Goal: Task Accomplishment & Management: Contribute content

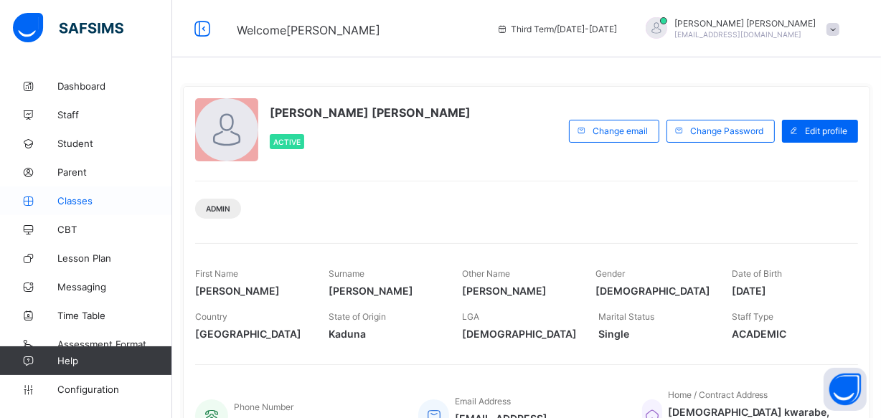
click at [70, 197] on span "Classes" at bounding box center [114, 200] width 115 height 11
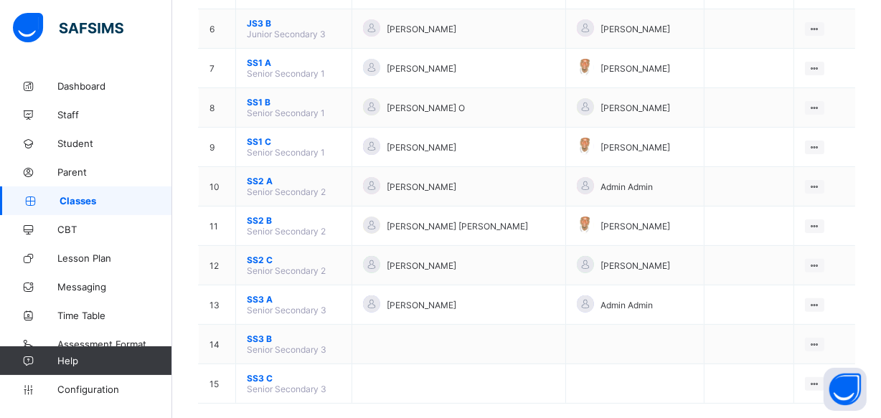
scroll to position [366, 0]
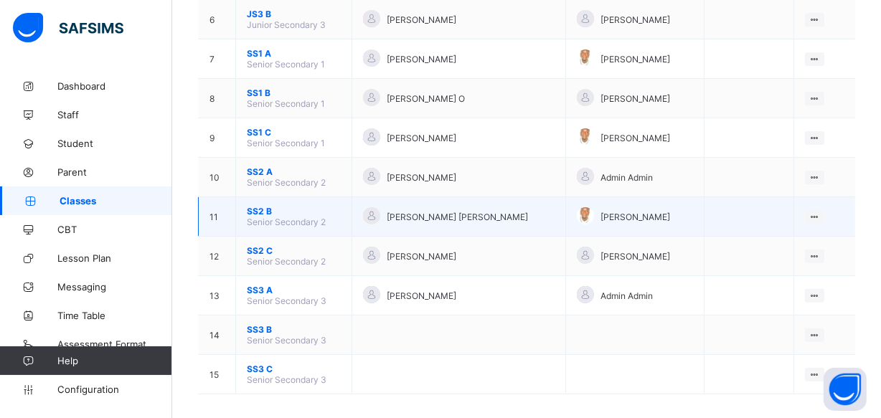
click at [269, 206] on span "SS2 B" at bounding box center [294, 211] width 94 height 11
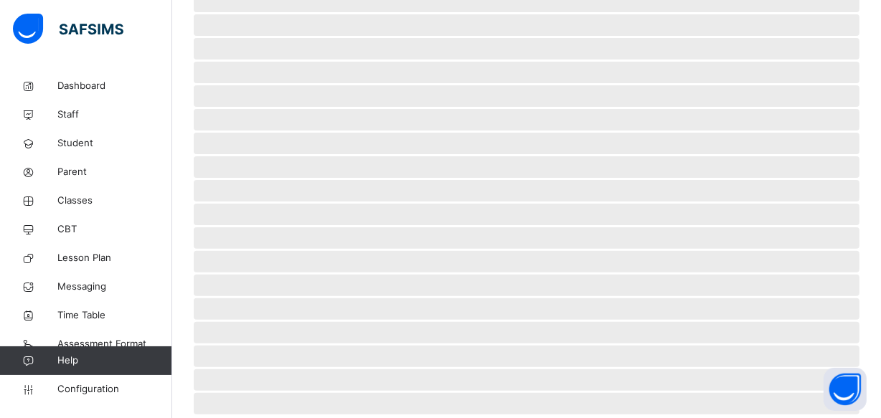
click at [266, 204] on span "‌" at bounding box center [526, 215] width 665 height 22
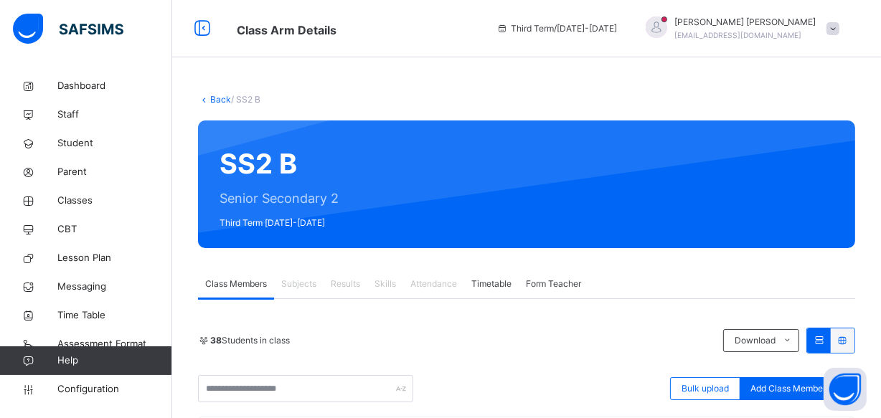
click at [839, 27] on span at bounding box center [832, 28] width 13 height 13
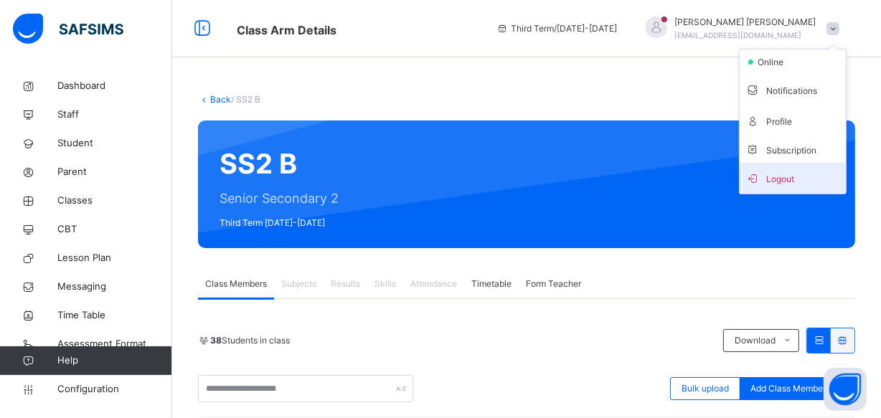
click at [802, 176] on span "Logout" at bounding box center [792, 178] width 95 height 19
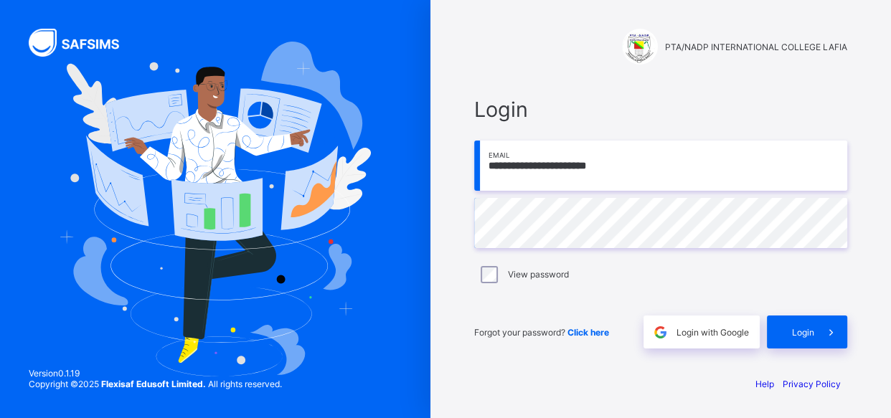
click at [800, 327] on span "Login" at bounding box center [803, 332] width 22 height 11
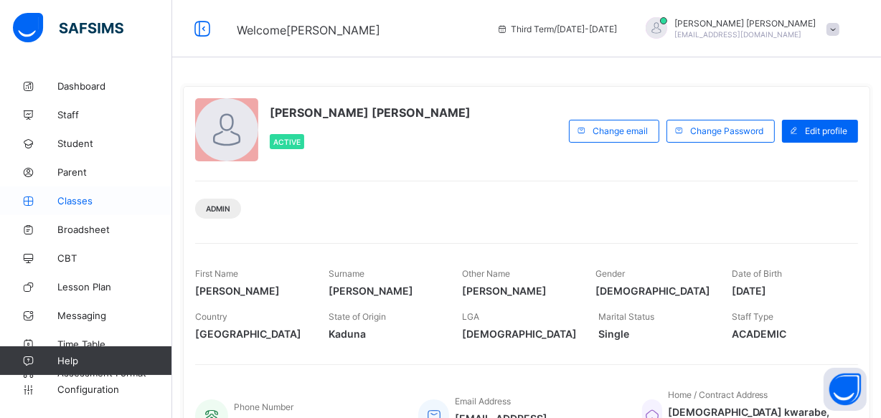
click at [59, 196] on span "Classes" at bounding box center [114, 200] width 115 height 11
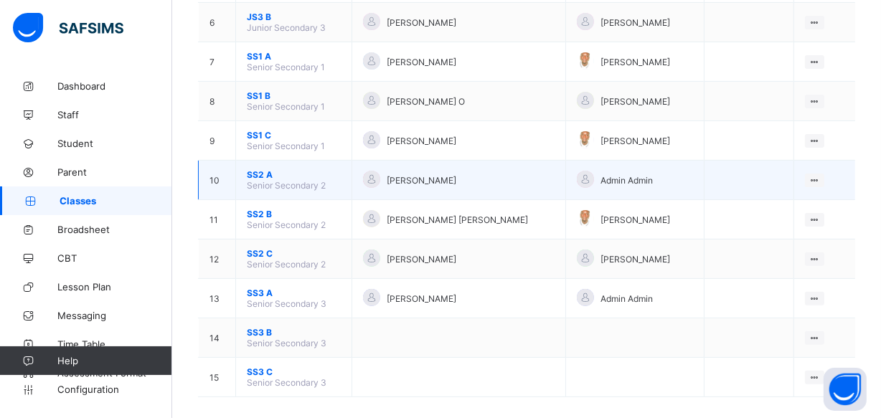
scroll to position [366, 0]
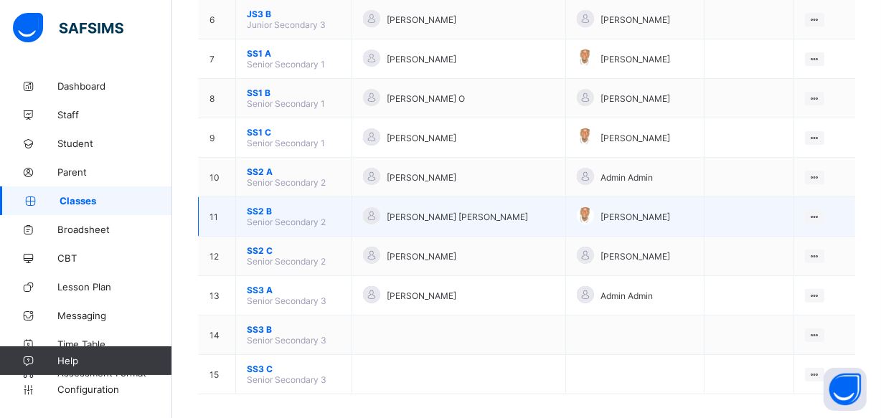
click at [256, 206] on span "SS2 B" at bounding box center [294, 211] width 94 height 11
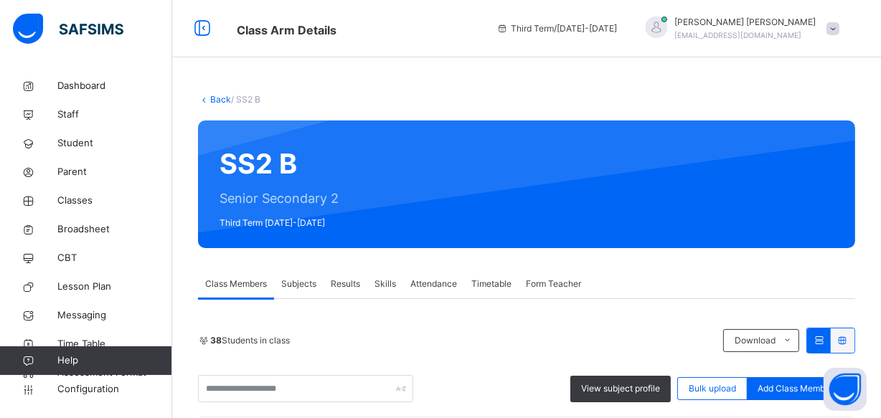
click at [308, 282] on span "Subjects" at bounding box center [298, 284] width 35 height 13
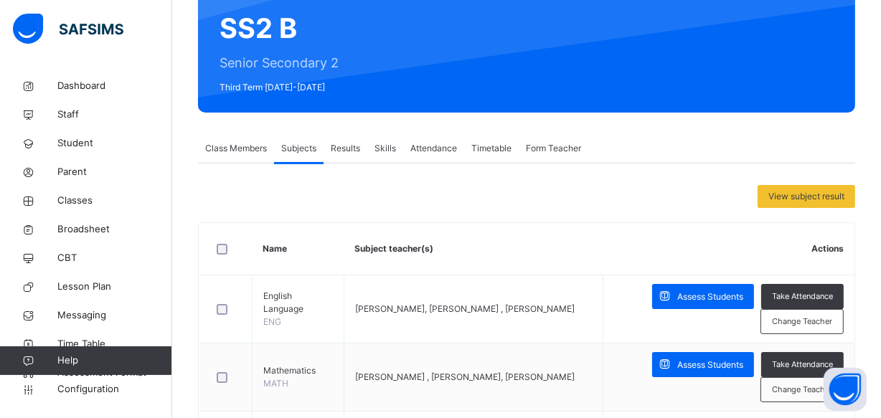
scroll to position [130, 0]
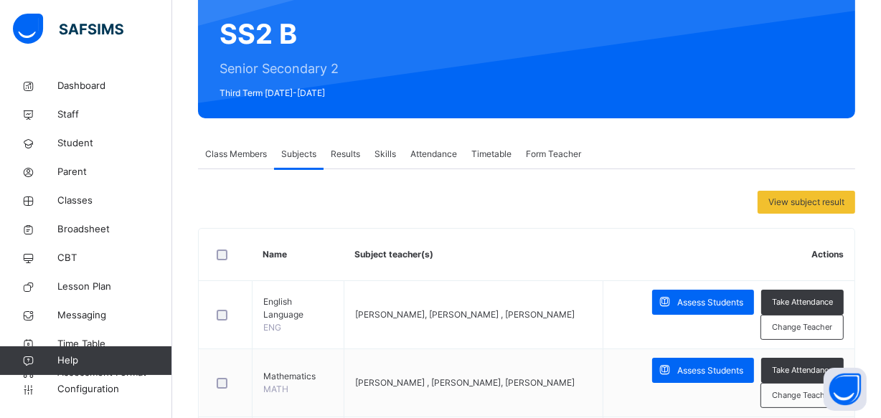
click at [351, 151] on span "Results" at bounding box center [345, 154] width 29 height 13
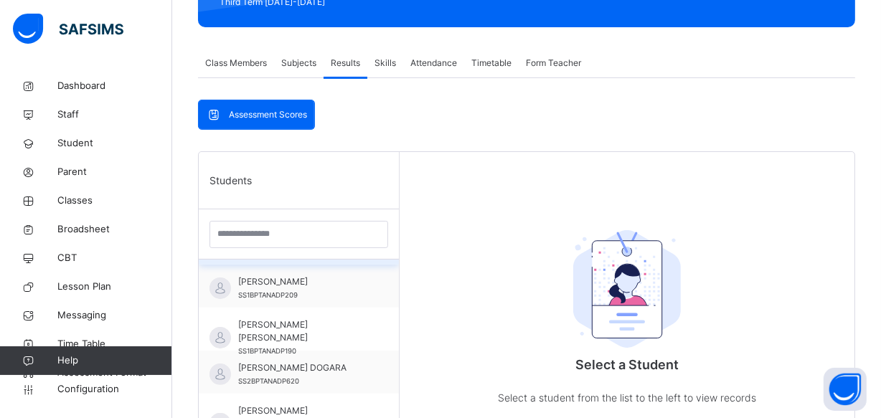
scroll to position [391, 0]
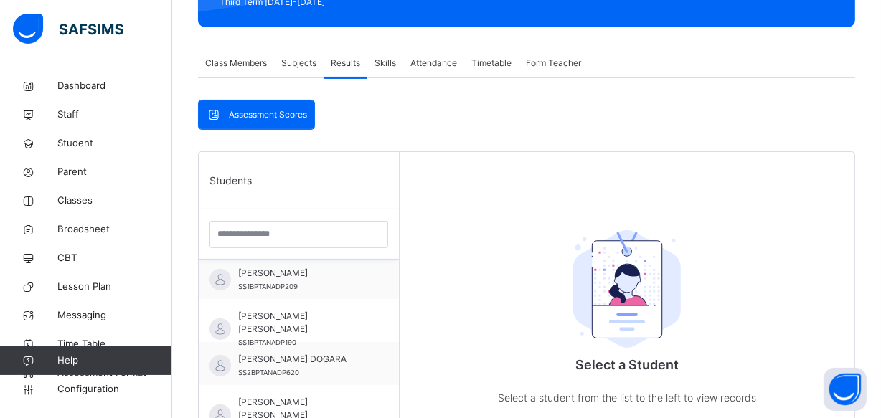
click at [265, 310] on span "AHMED ATOSE YUSUF" at bounding box center [302, 323] width 128 height 26
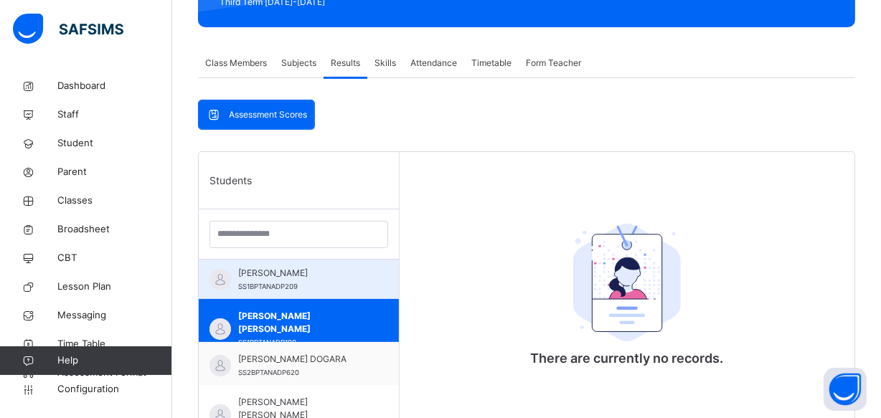
click at [310, 272] on span "AHMAD MAILAFIYA FATIMA" at bounding box center [302, 273] width 128 height 13
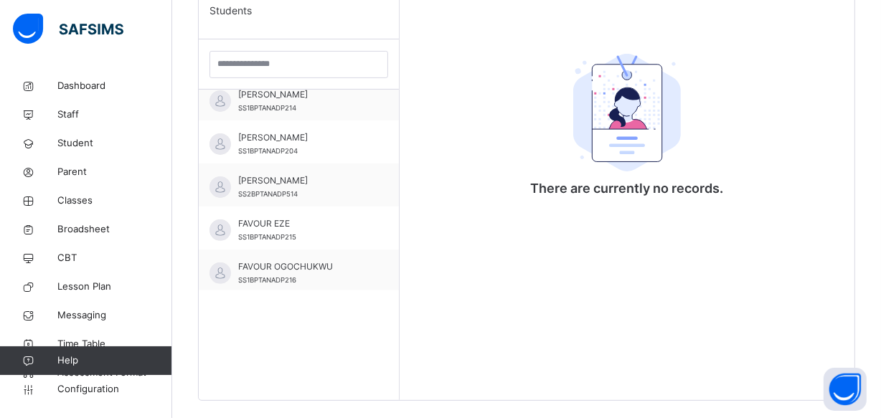
scroll to position [782, 0]
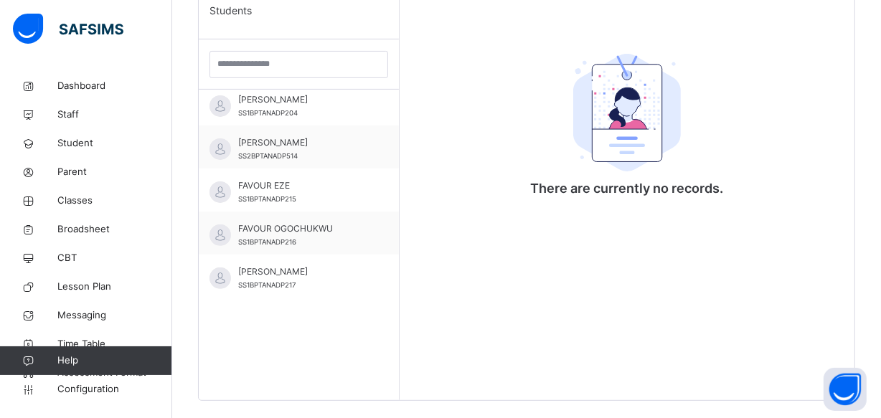
click at [310, 222] on span "FAVOUR OGOCHUKWU" at bounding box center [302, 228] width 128 height 13
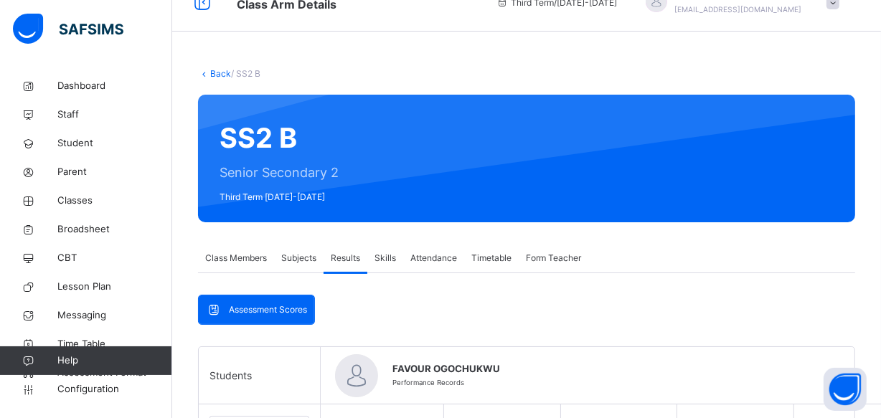
scroll to position [0, 0]
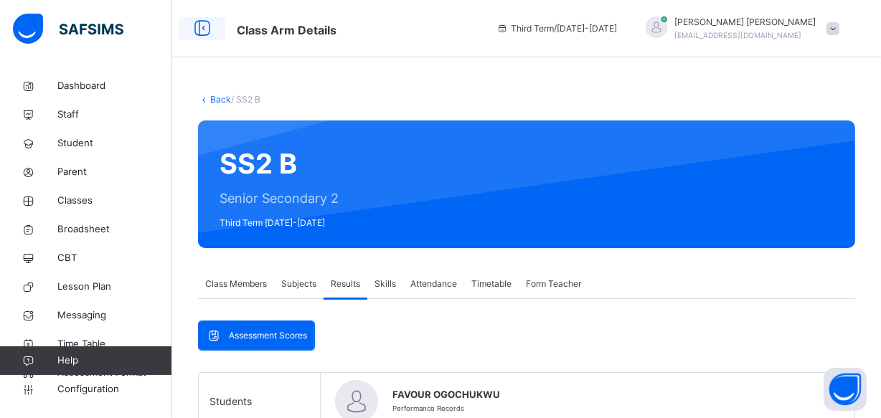
click at [196, 29] on icon at bounding box center [202, 29] width 24 height 26
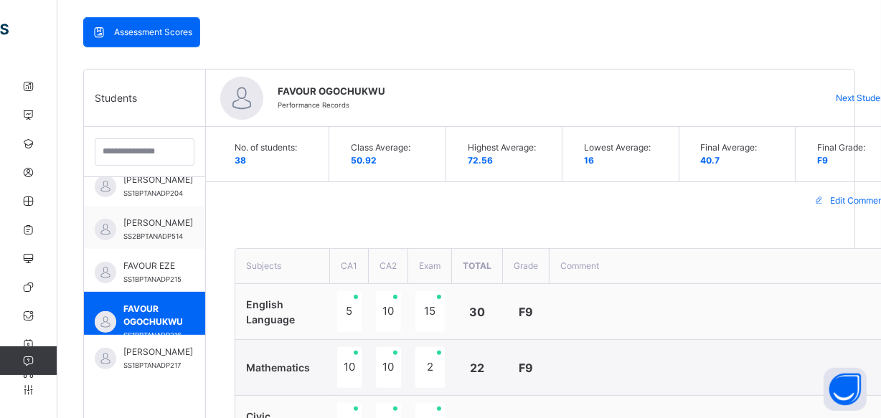
scroll to position [314, 0]
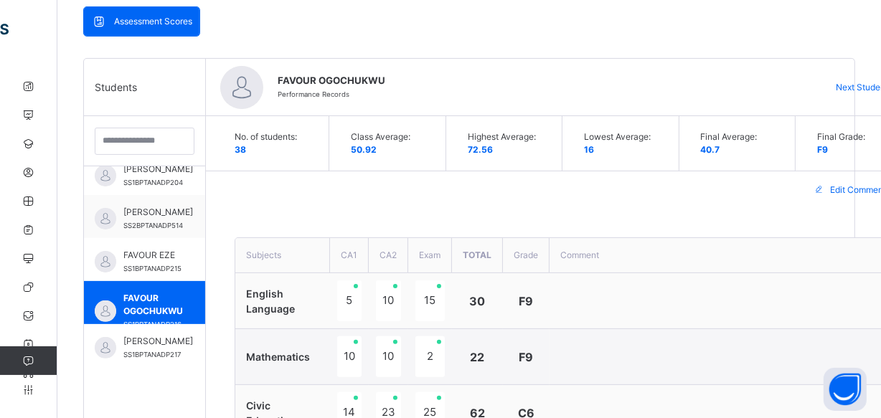
click at [846, 86] on span "Next Student" at bounding box center [861, 87] width 52 height 13
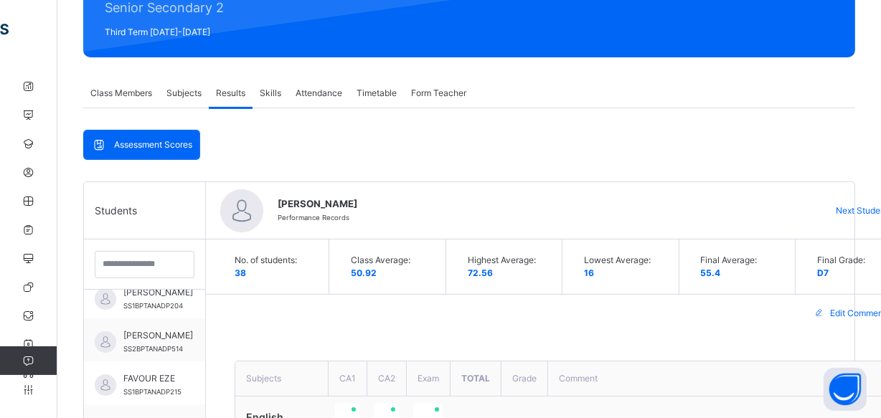
scroll to position [249, 0]
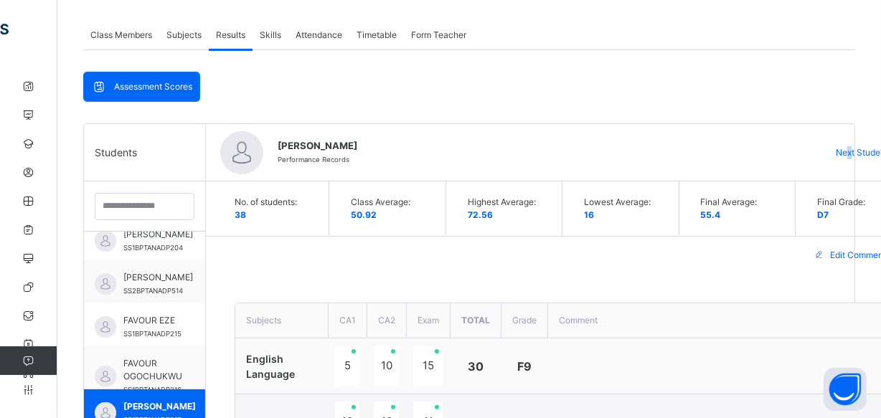
click at [847, 150] on span "Next Student" at bounding box center [861, 152] width 52 height 13
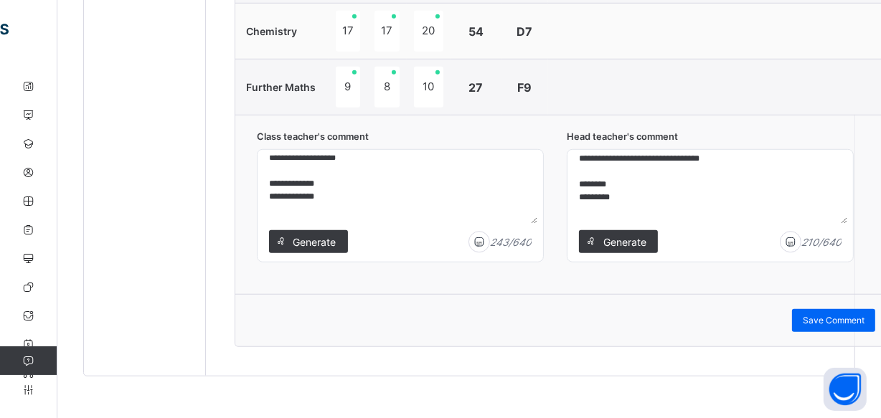
scroll to position [75, 0]
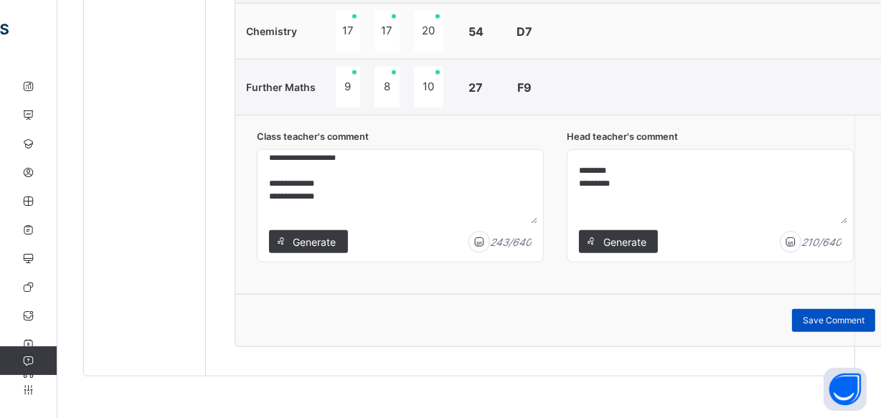
click at [822, 315] on span "Save Comment" at bounding box center [833, 320] width 62 height 13
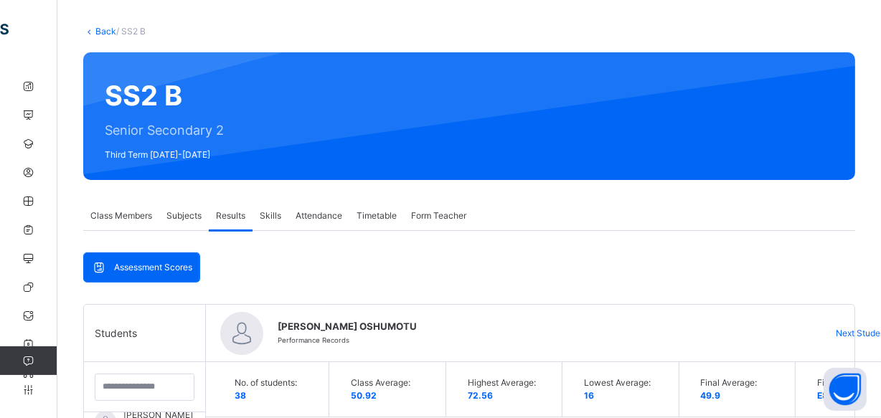
scroll to position [130, 0]
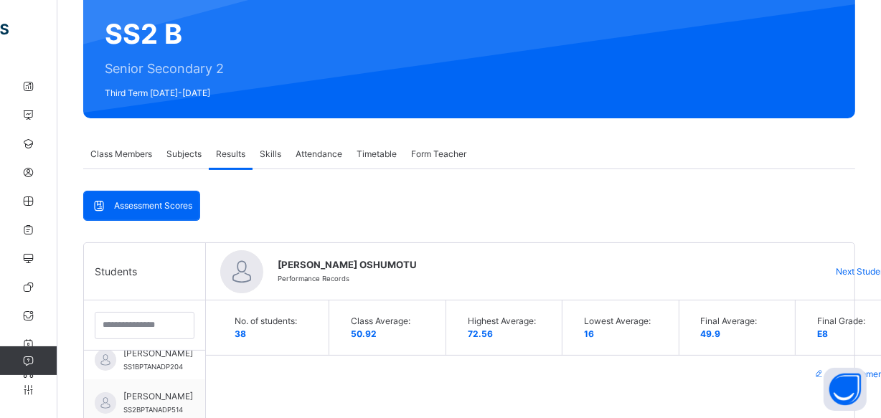
click at [850, 265] on span "Next Student" at bounding box center [861, 271] width 52 height 13
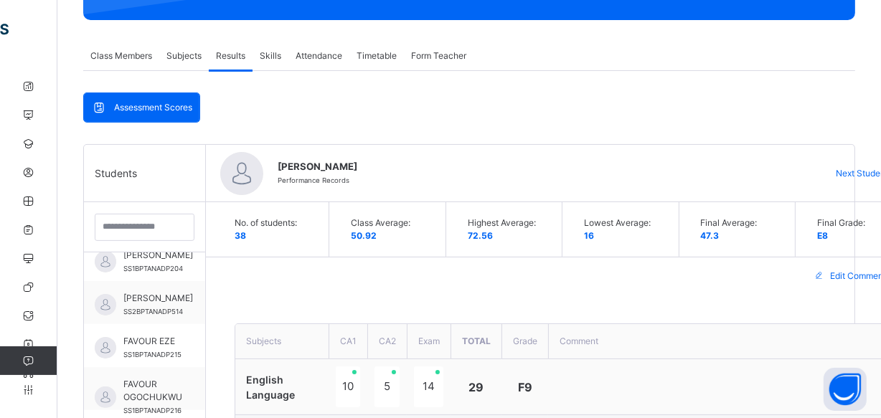
scroll to position [184, 0]
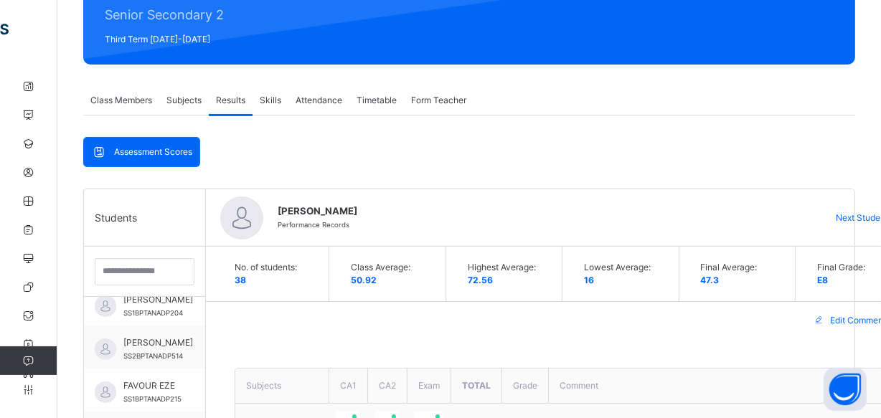
click at [850, 212] on span "Next Student" at bounding box center [861, 218] width 52 height 13
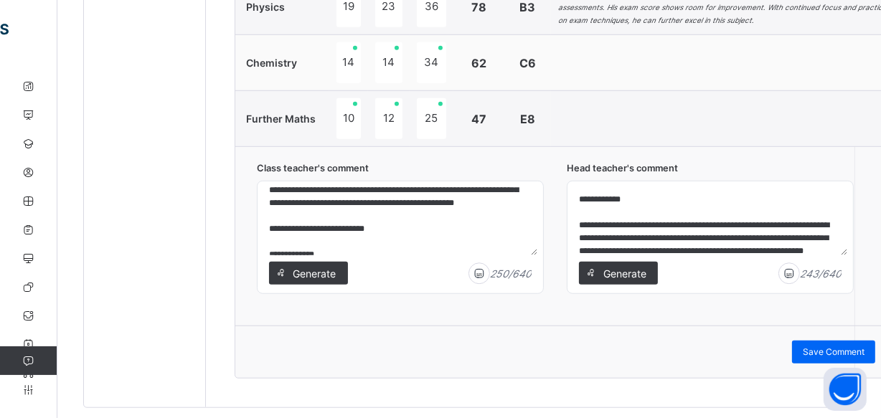
scroll to position [1031, 0]
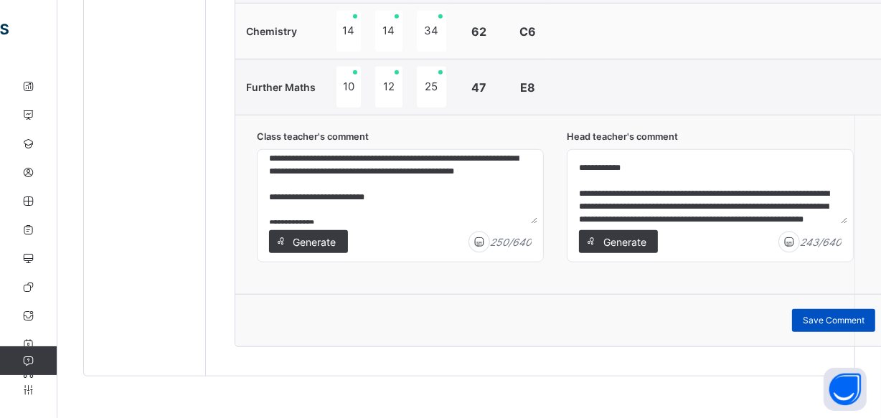
click at [825, 317] on span "Save Comment" at bounding box center [833, 320] width 62 height 13
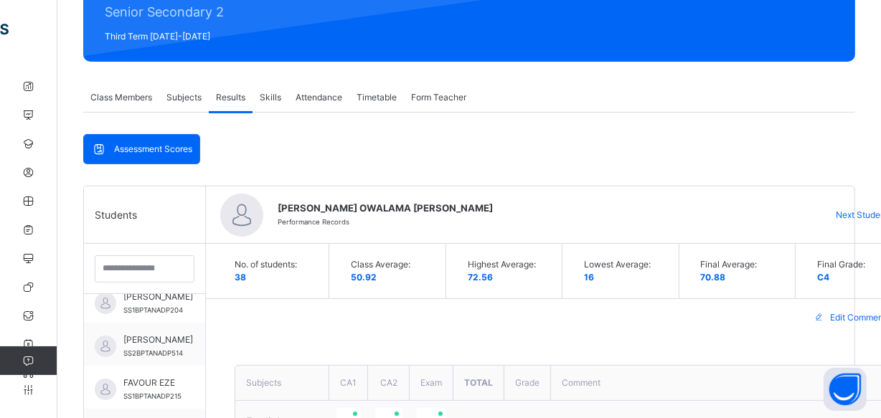
scroll to position [249, 0]
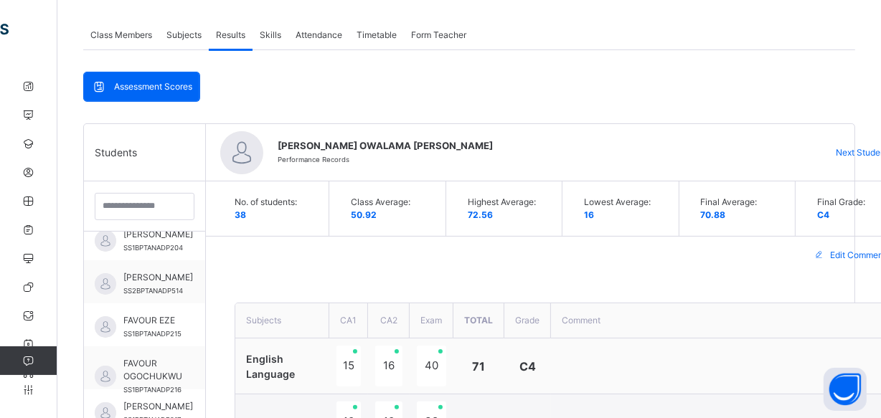
click at [839, 151] on span "Next Student" at bounding box center [861, 152] width 52 height 13
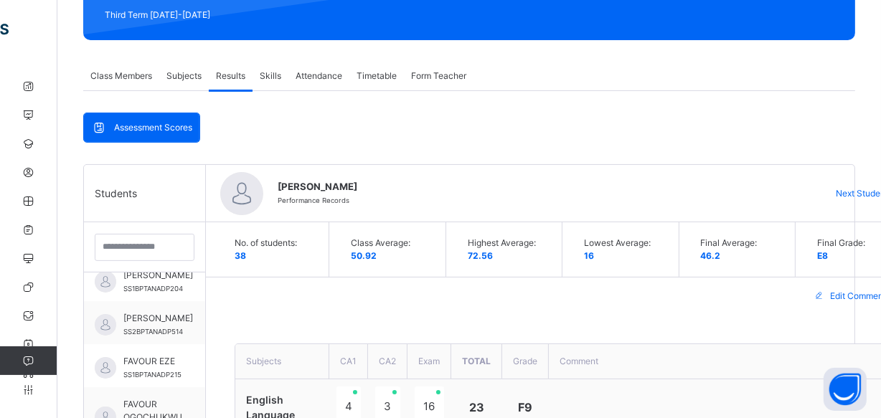
scroll to position [184, 0]
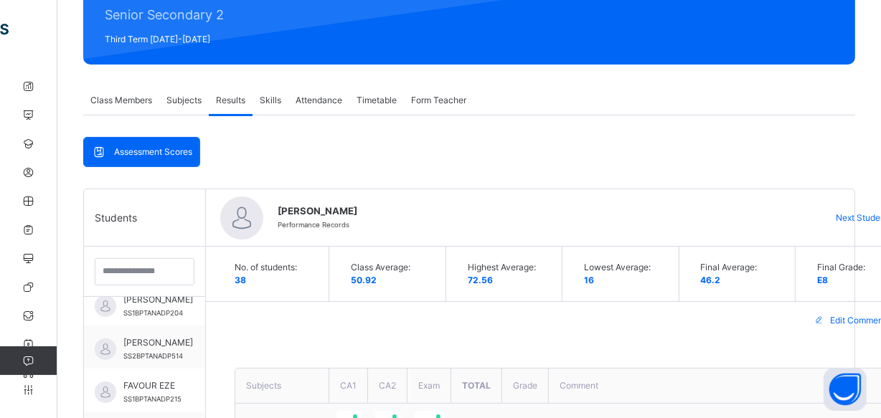
click at [849, 212] on span "Next Student" at bounding box center [861, 218] width 52 height 13
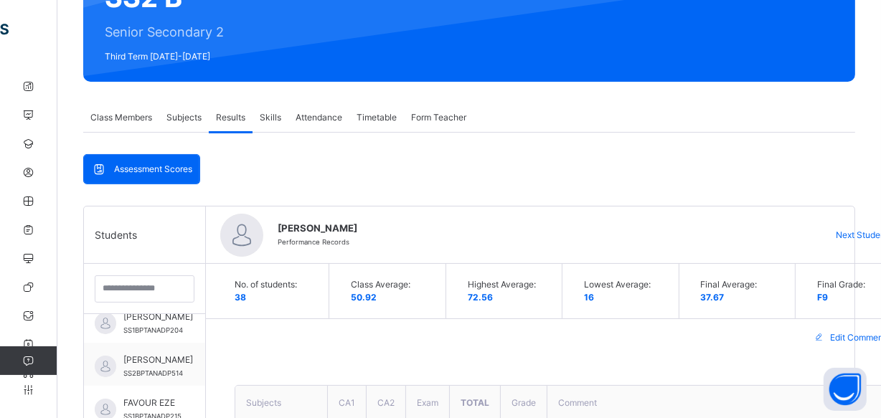
scroll to position [326, 0]
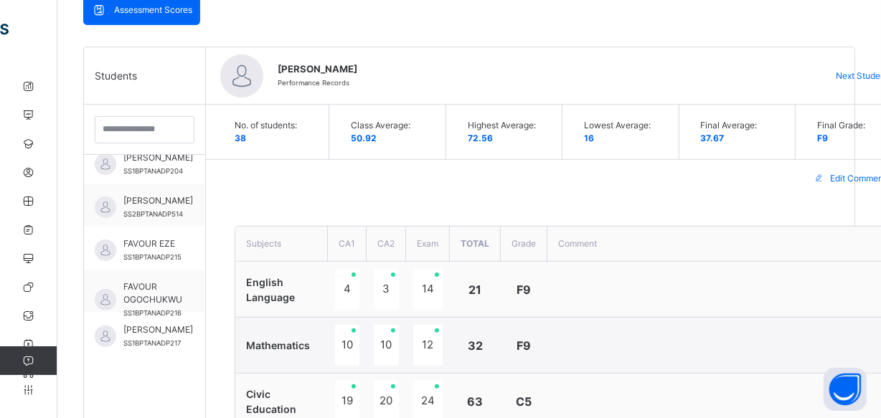
click at [841, 72] on span "Next Student" at bounding box center [861, 76] width 52 height 13
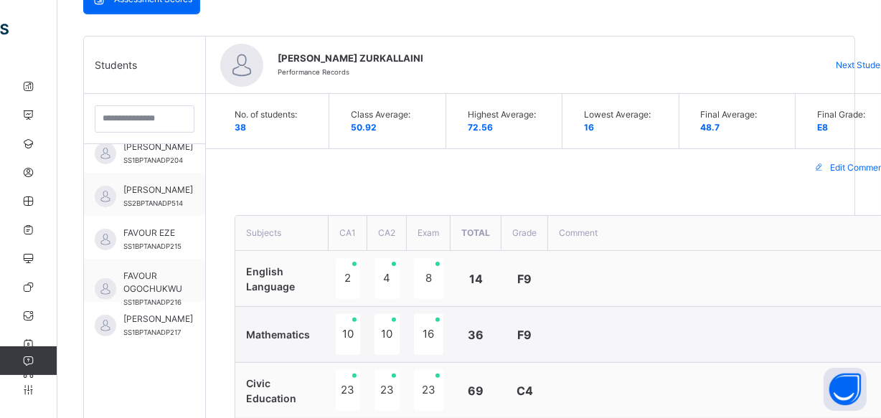
scroll to position [314, 0]
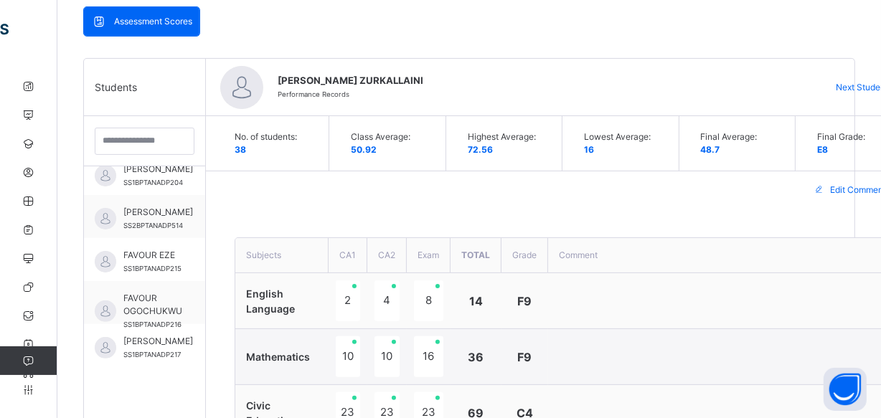
click at [846, 82] on span "Next Student" at bounding box center [861, 87] width 52 height 13
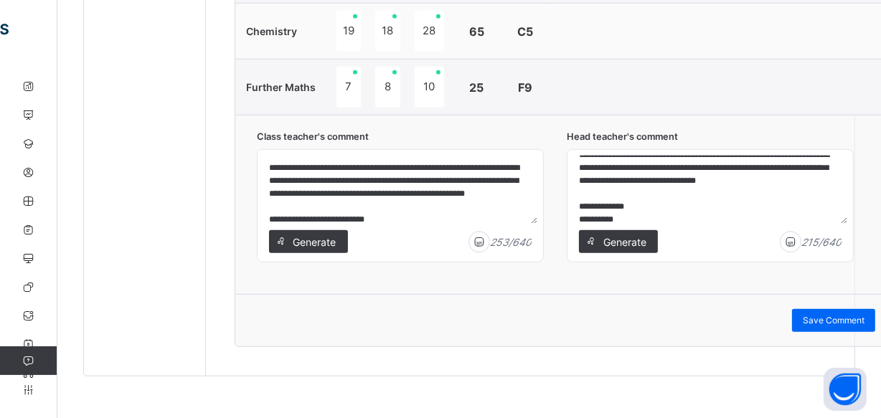
scroll to position [75, 0]
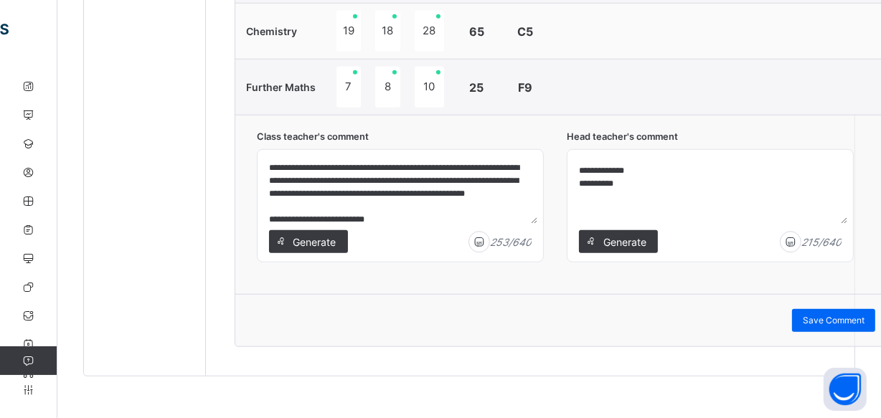
click at [538, 206] on div "**********" at bounding box center [399, 206] width 285 height 112
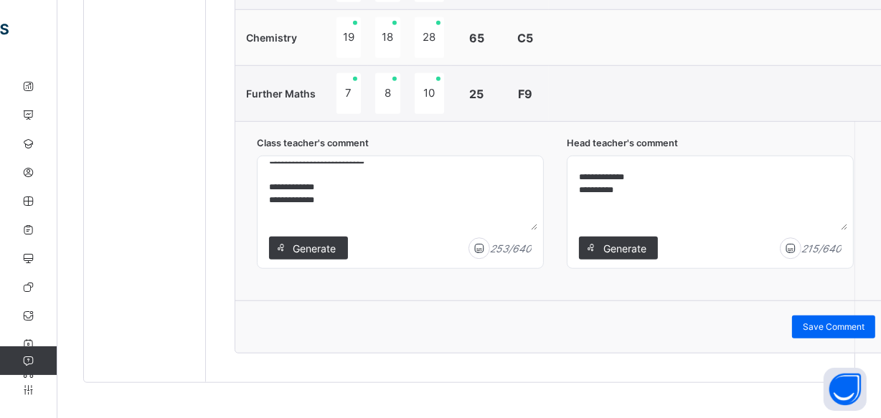
scroll to position [1031, 0]
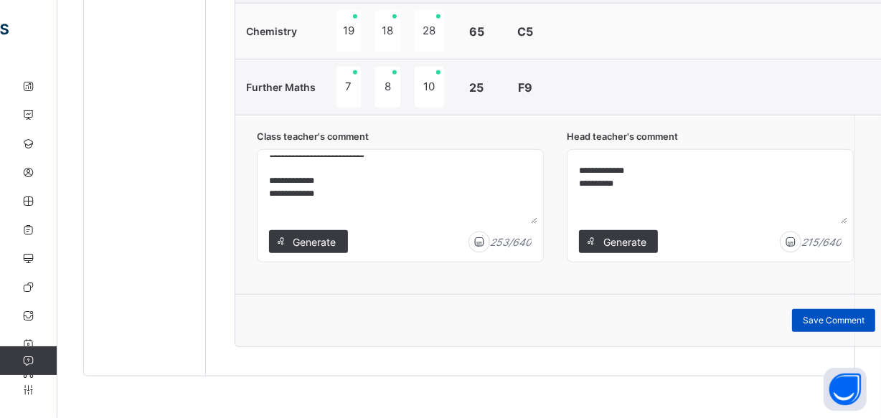
click at [825, 317] on span "Save Comment" at bounding box center [833, 320] width 62 height 13
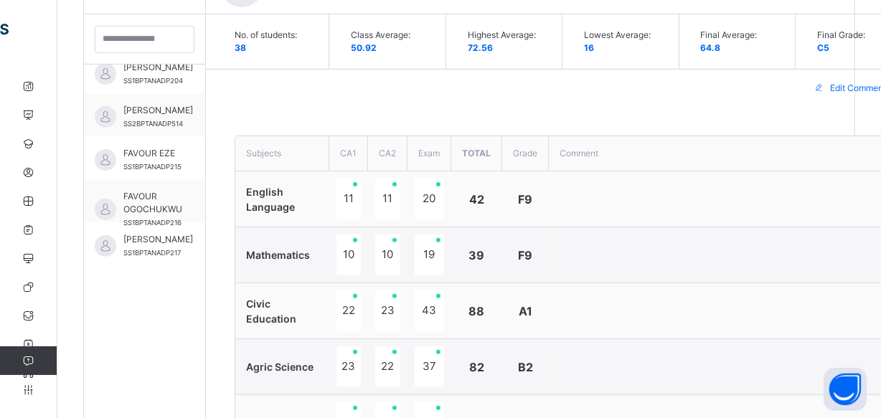
scroll to position [314, 0]
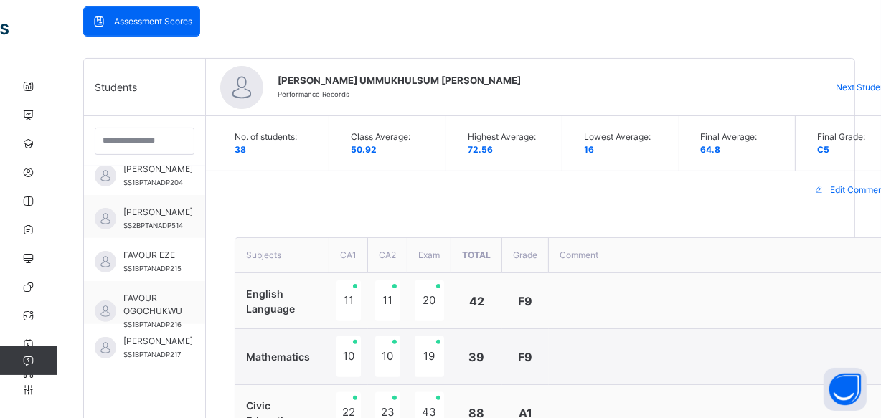
click at [860, 82] on span "Next Student" at bounding box center [861, 87] width 52 height 13
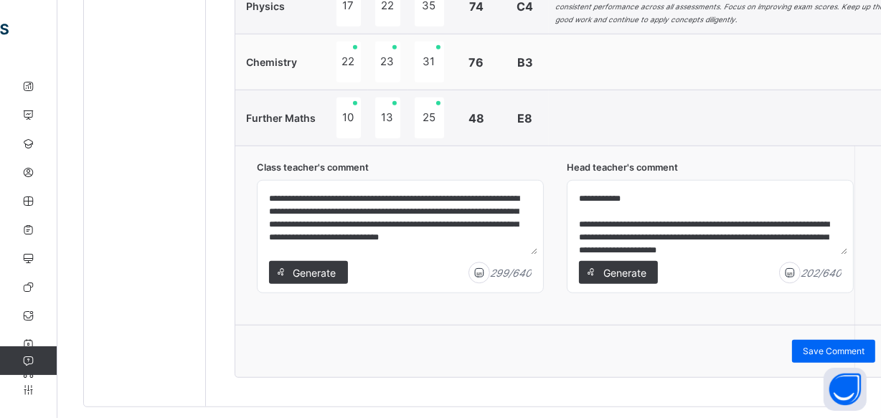
scroll to position [1031, 0]
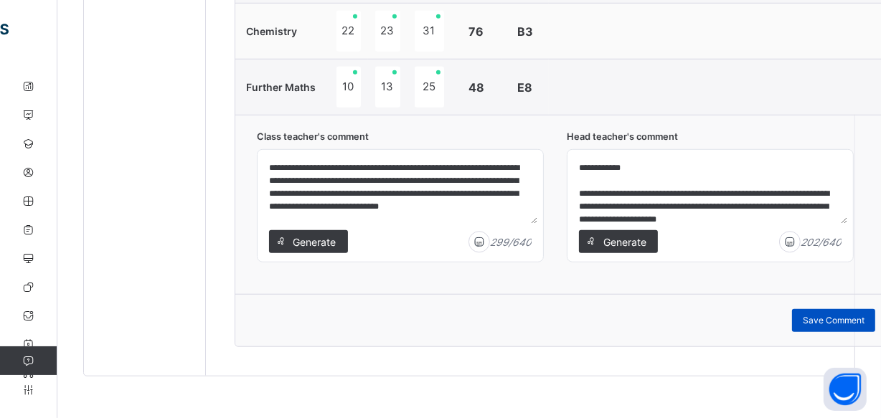
click at [818, 317] on span "Save Comment" at bounding box center [833, 320] width 62 height 13
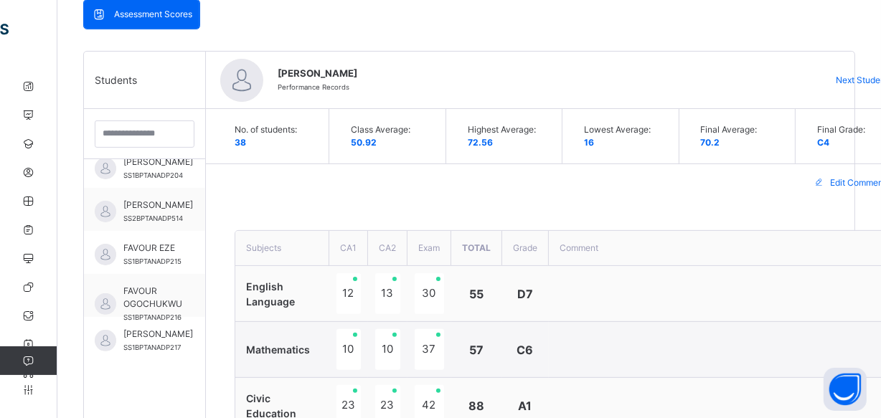
scroll to position [314, 0]
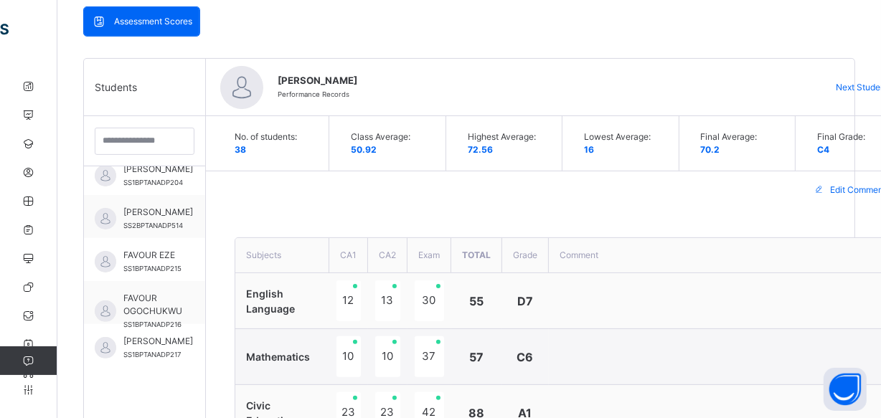
click at [846, 85] on span "Next Student" at bounding box center [861, 87] width 52 height 13
click at [860, 85] on span "Next Student" at bounding box center [861, 87] width 52 height 13
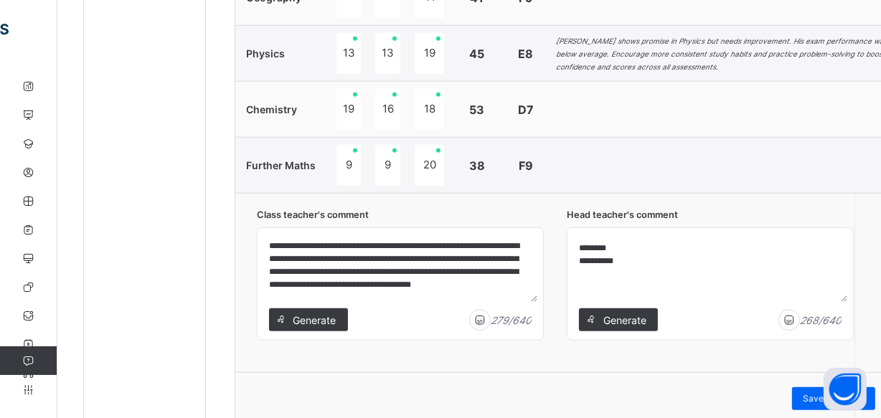
scroll to position [1031, 0]
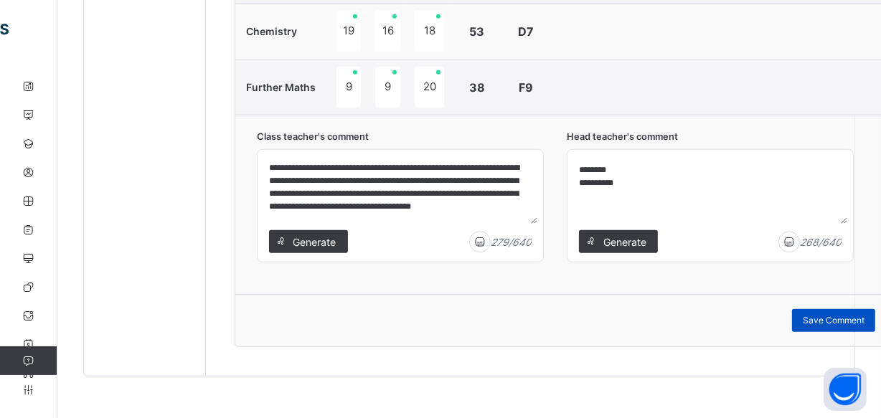
click at [825, 317] on span "Save Comment" at bounding box center [833, 320] width 62 height 13
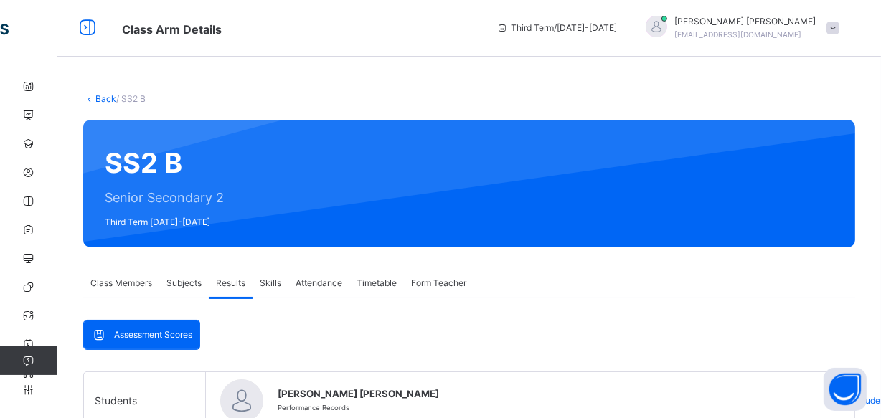
scroll to position [0, 0]
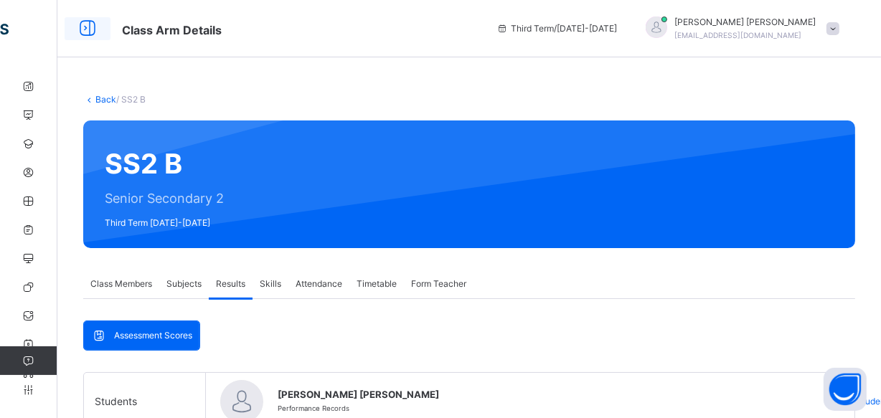
click at [83, 28] on icon at bounding box center [87, 29] width 24 height 26
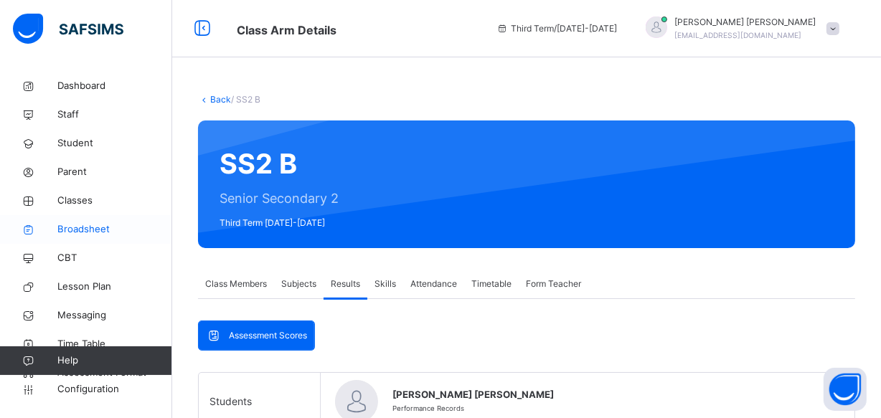
click at [93, 224] on span "Broadsheet" at bounding box center [114, 229] width 115 height 14
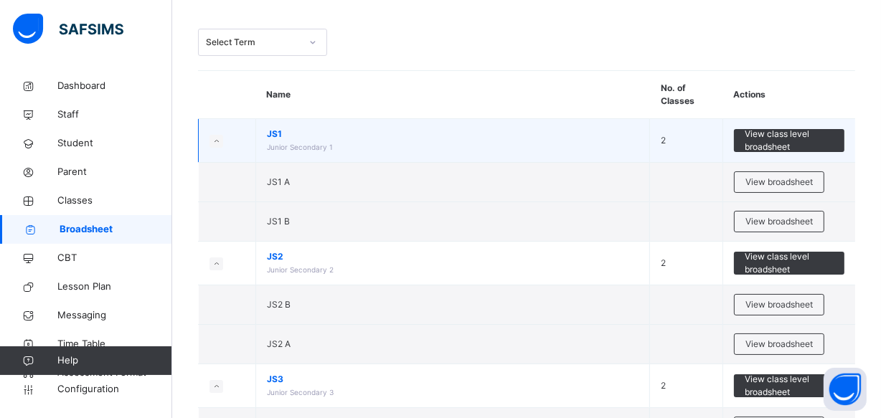
scroll to position [130, 0]
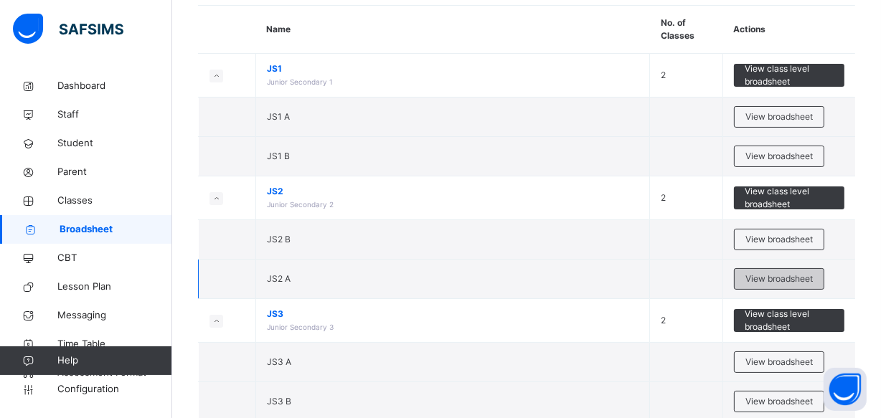
click at [760, 273] on span "View broadsheet" at bounding box center [778, 278] width 67 height 13
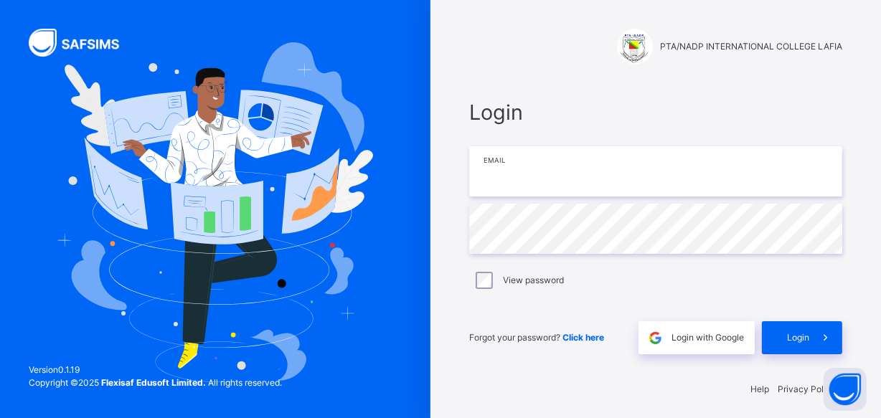
type input "**********"
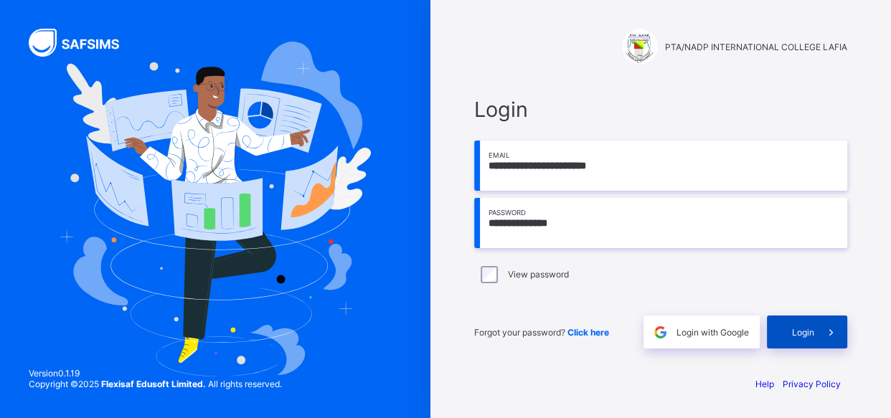
click at [800, 331] on span "Login" at bounding box center [803, 332] width 22 height 11
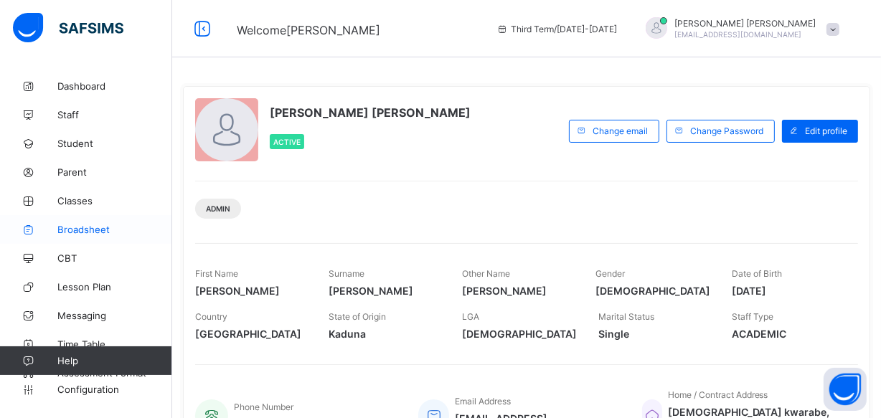
click at [84, 230] on span "Broadsheet" at bounding box center [114, 229] width 115 height 11
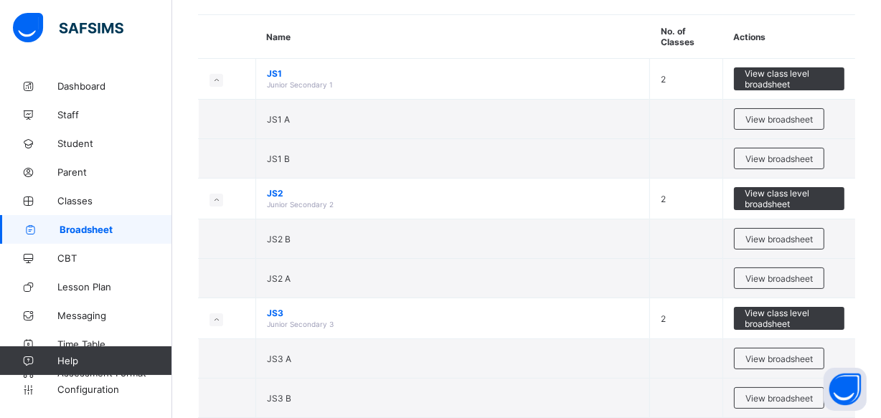
scroll to position [130, 0]
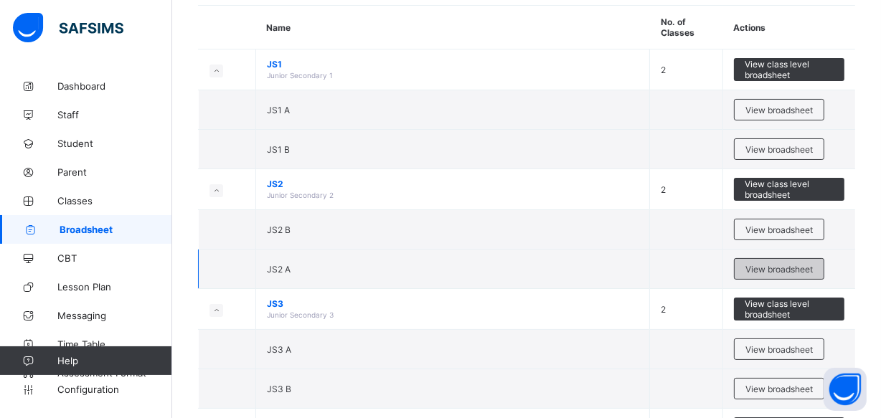
click at [755, 264] on span "View broadsheet" at bounding box center [778, 269] width 67 height 11
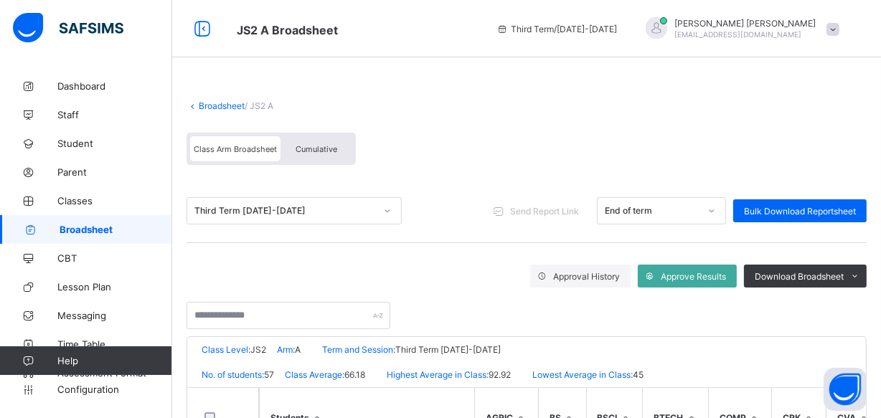
click at [319, 146] on span "Cumulative" at bounding box center [316, 149] width 42 height 10
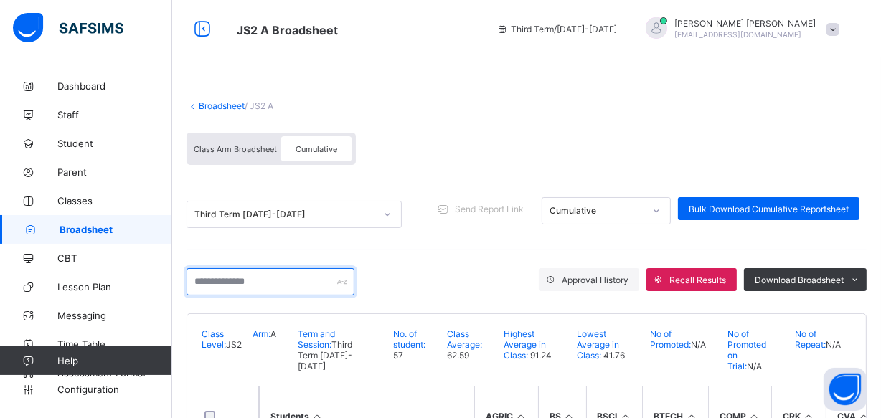
click at [198, 289] on input "text" at bounding box center [270, 281] width 168 height 27
click at [199, 289] on input "text" at bounding box center [270, 281] width 168 height 27
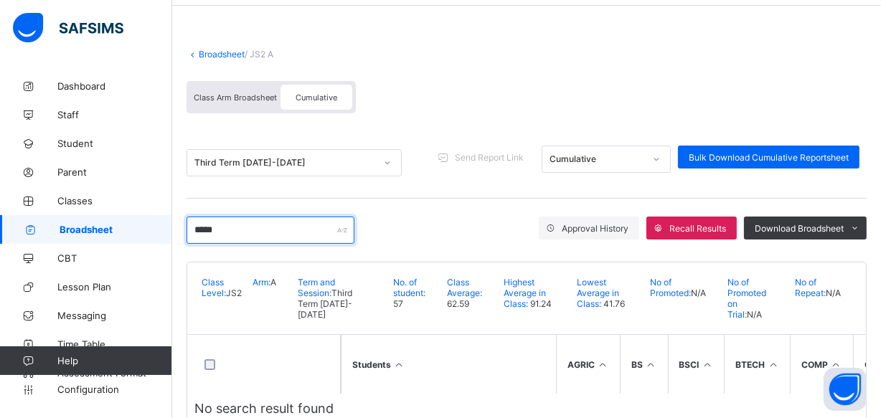
scroll to position [79, 0]
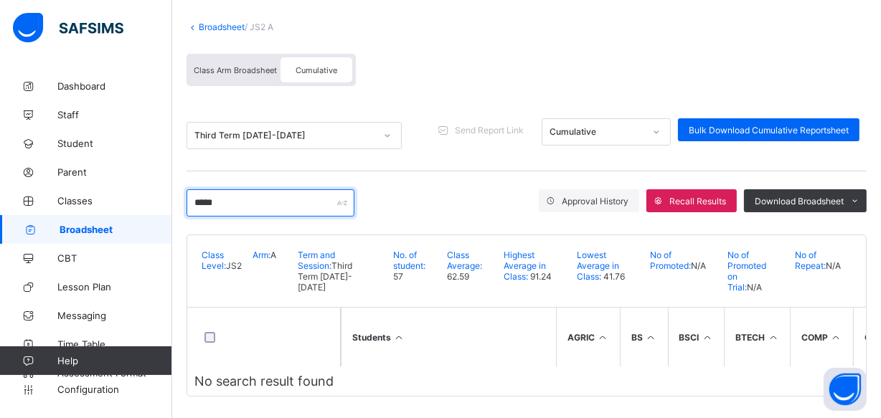
click at [227, 204] on input "*****" at bounding box center [270, 202] width 168 height 27
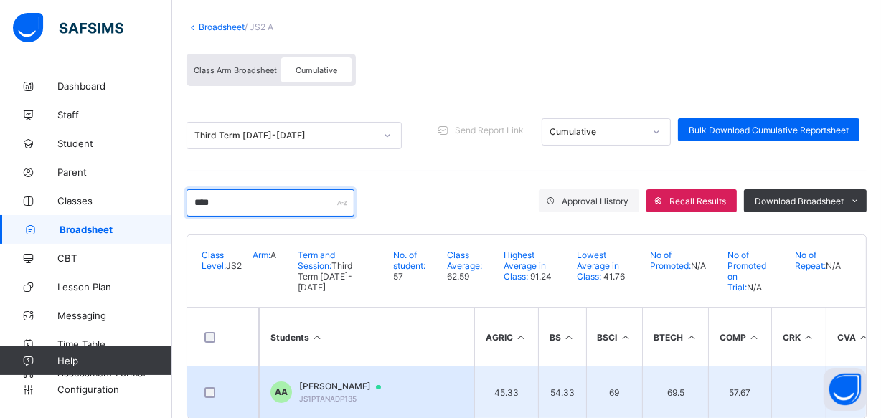
type input "****"
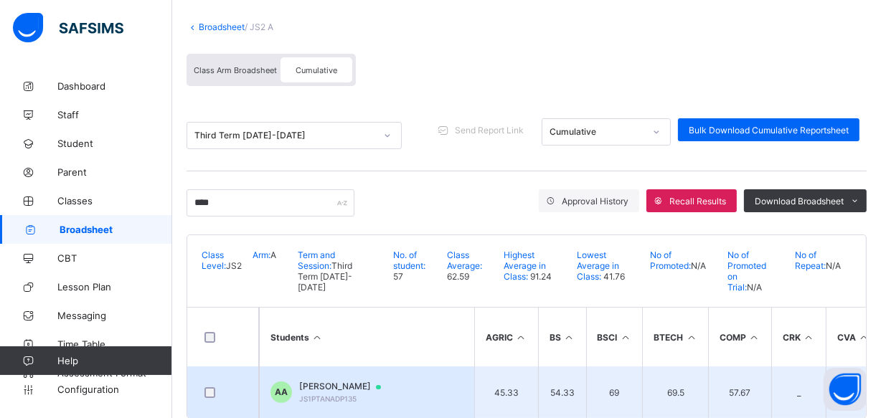
click at [343, 381] on span "ALIYU KUYANBANA ABDULLAHI" at bounding box center [346, 386] width 95 height 11
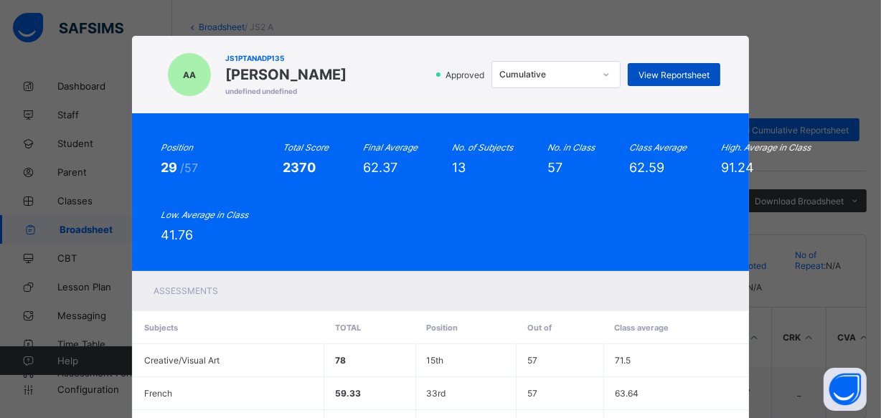
click at [677, 78] on span "View Reportsheet" at bounding box center [673, 75] width 71 height 11
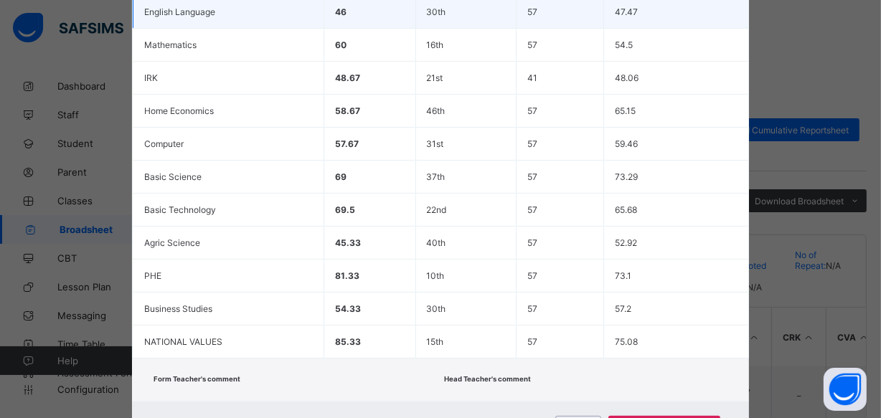
scroll to position [480, 0]
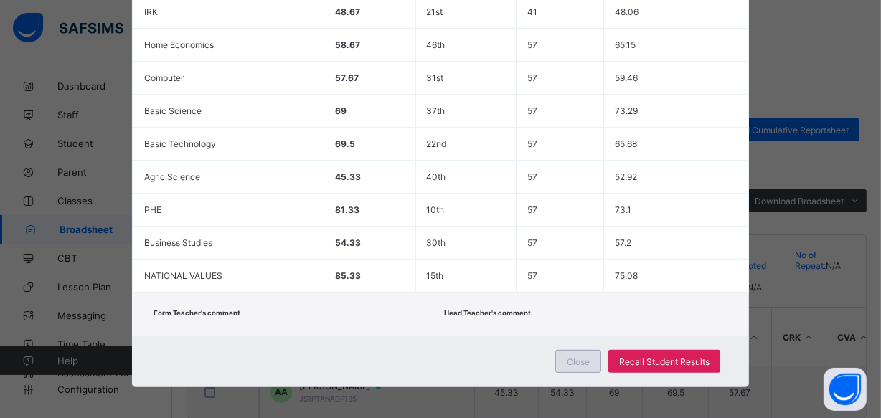
click at [570, 356] on span "Close" at bounding box center [577, 361] width 23 height 11
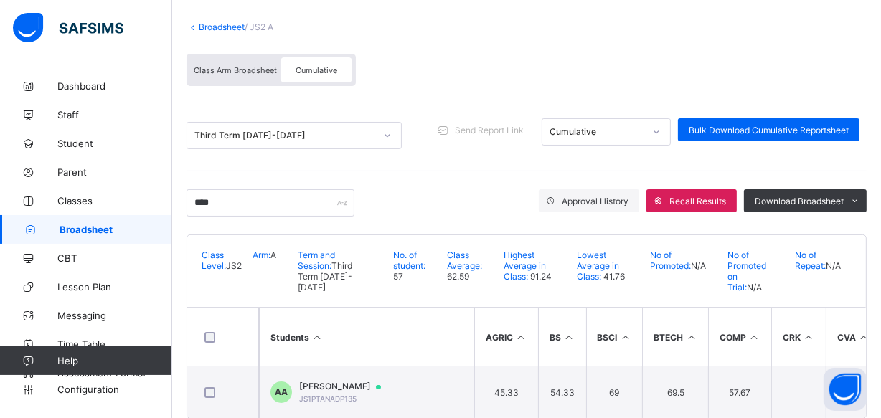
click at [215, 65] on span "Class Arm Broadsheet" at bounding box center [235, 70] width 83 height 10
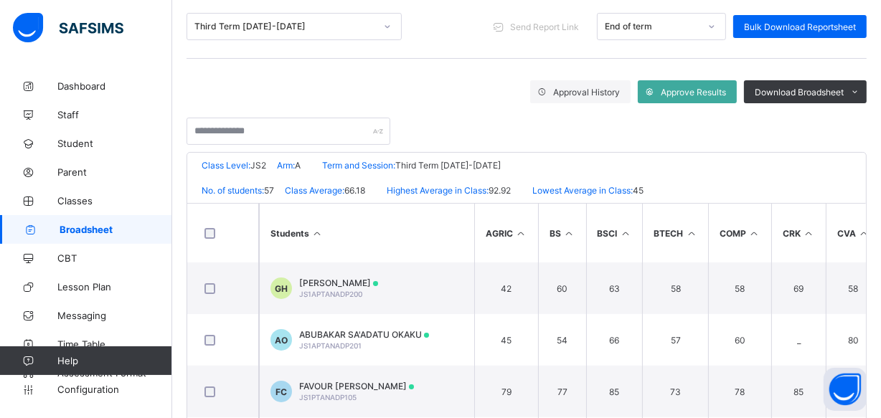
scroll to position [144, 0]
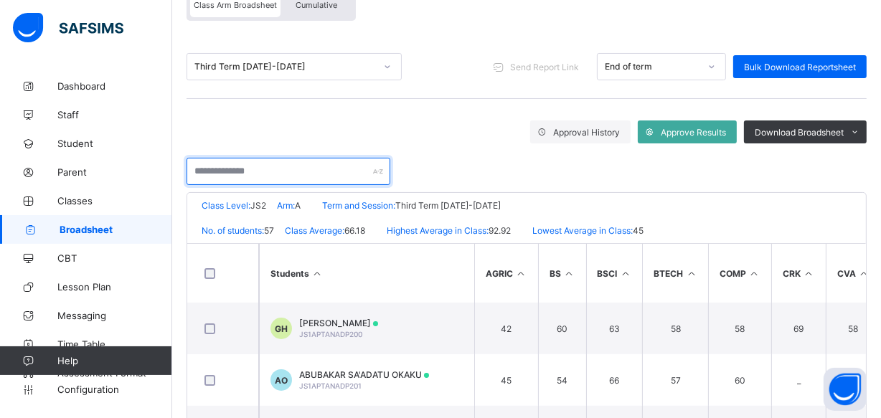
click at [199, 171] on input "text" at bounding box center [288, 171] width 204 height 27
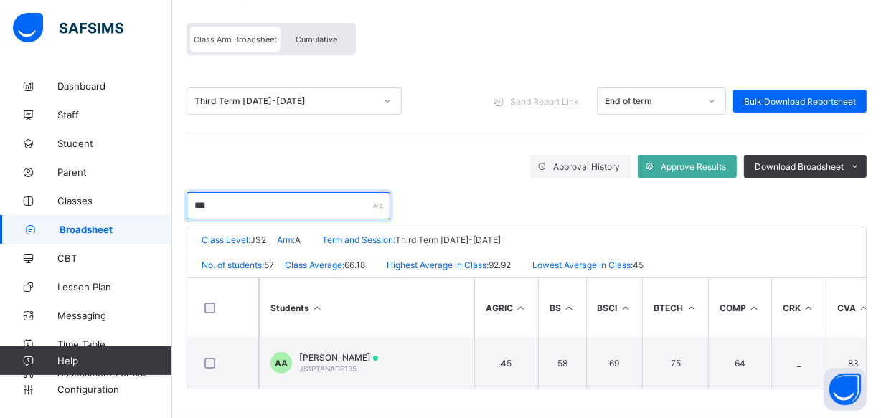
scroll to position [113, 0]
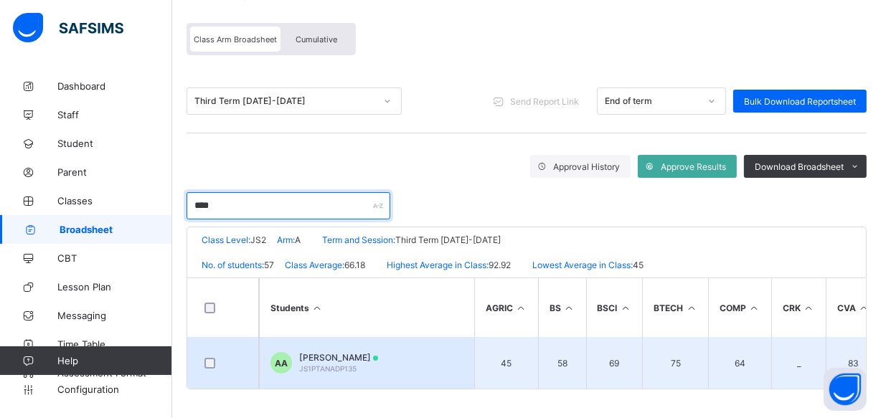
type input "****"
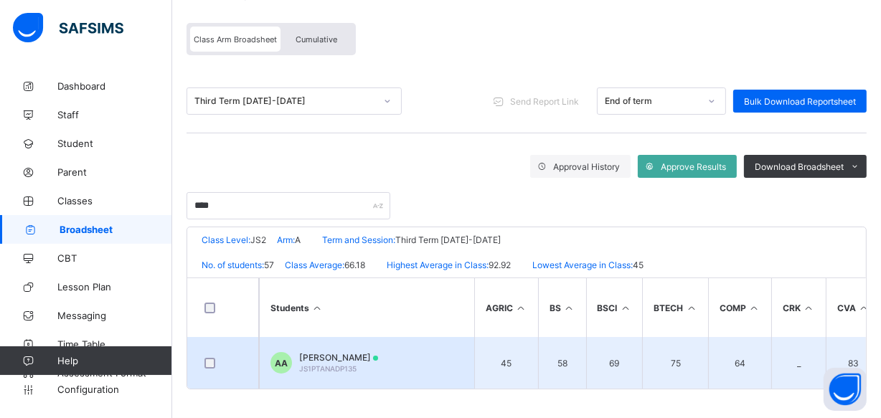
click at [337, 364] on span "JS1PTANADP135" at bounding box center [327, 368] width 57 height 9
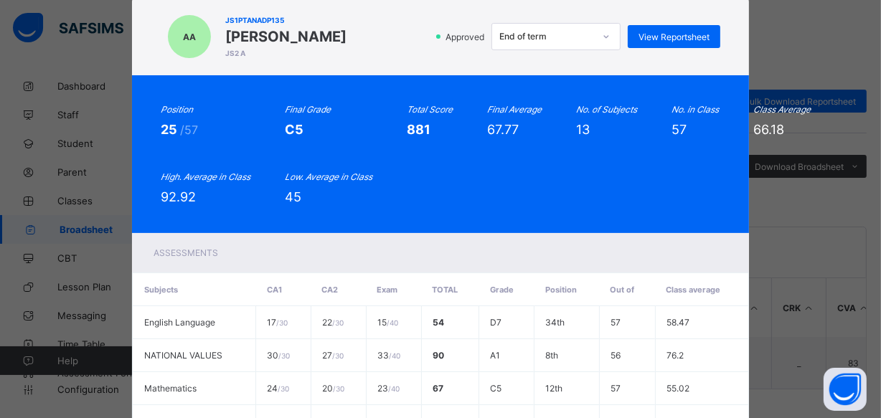
scroll to position [0, 0]
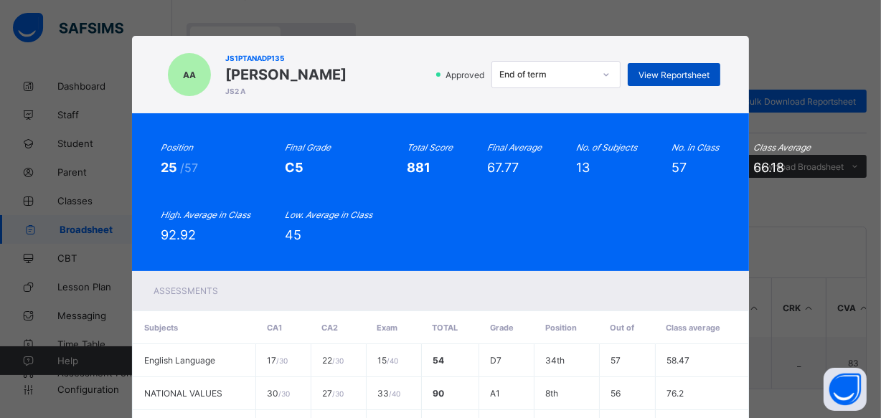
click at [669, 74] on span "View Reportsheet" at bounding box center [673, 75] width 71 height 11
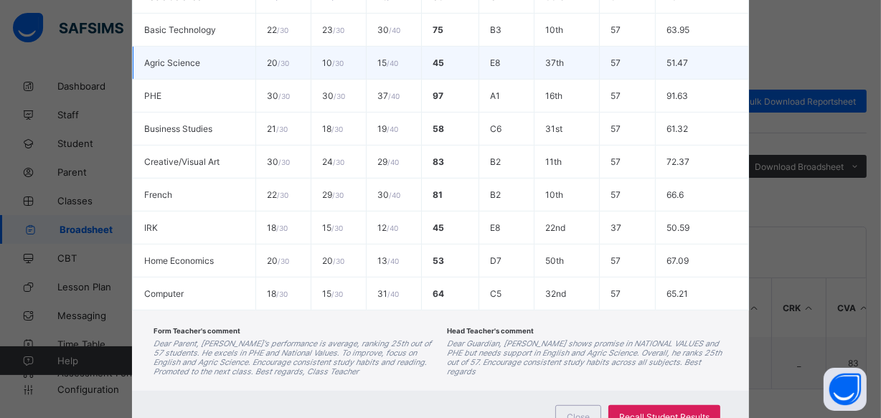
scroll to position [519, 0]
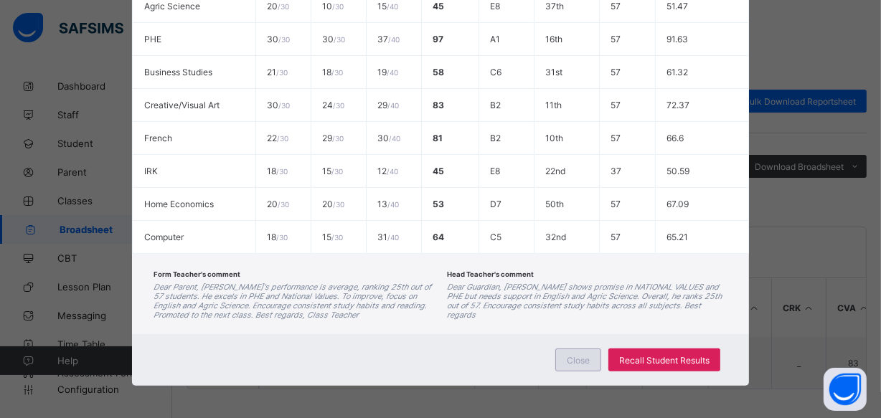
click at [594, 351] on div "Close" at bounding box center [578, 359] width 46 height 23
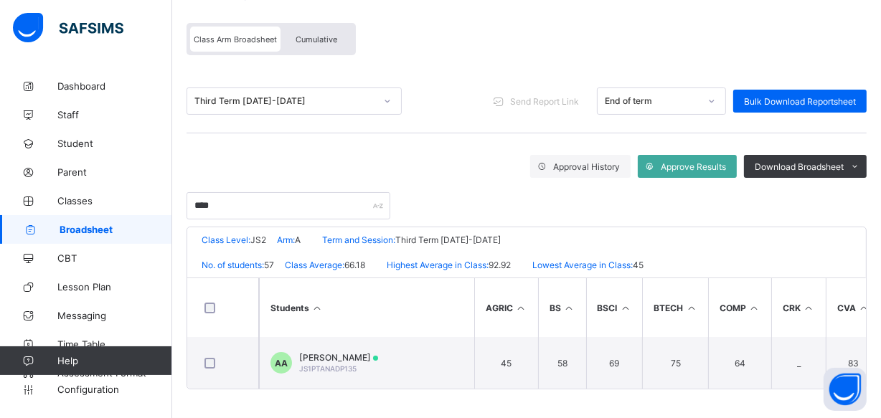
click at [116, 220] on link "Broadsheet" at bounding box center [86, 229] width 172 height 29
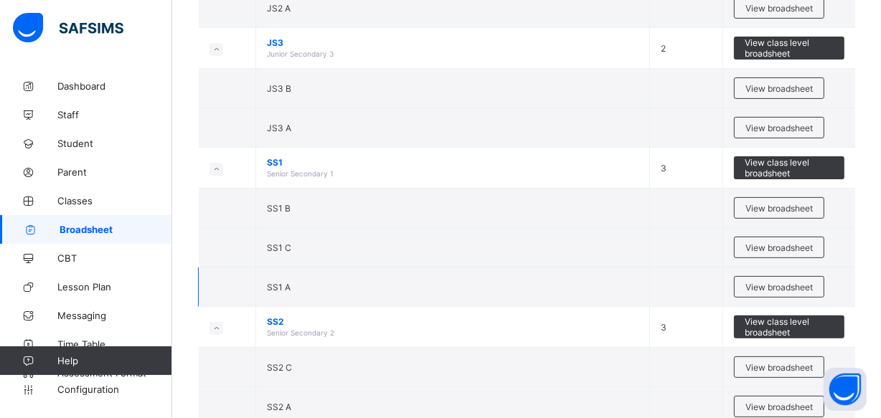
scroll to position [456, 0]
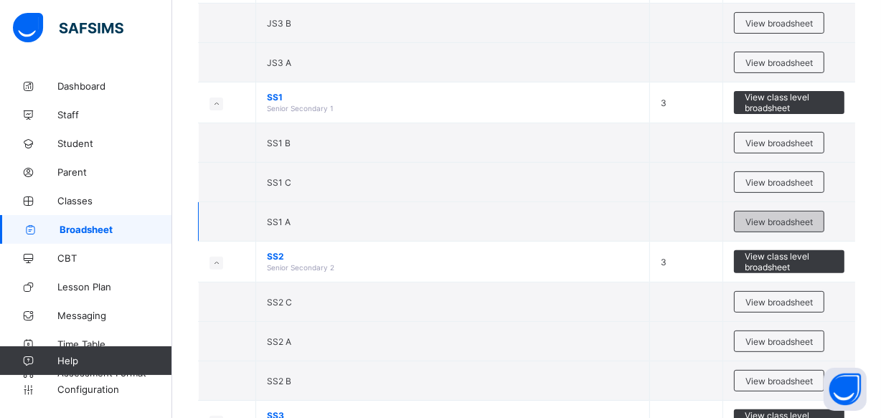
click at [775, 218] on span "View broadsheet" at bounding box center [778, 222] width 67 height 11
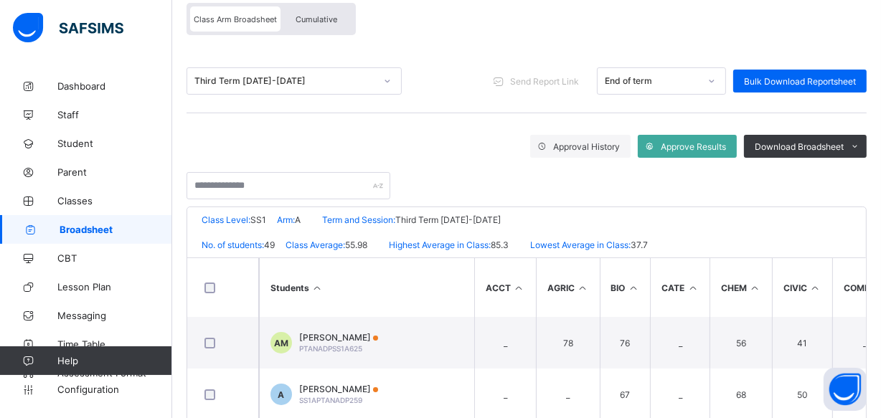
scroll to position [65, 0]
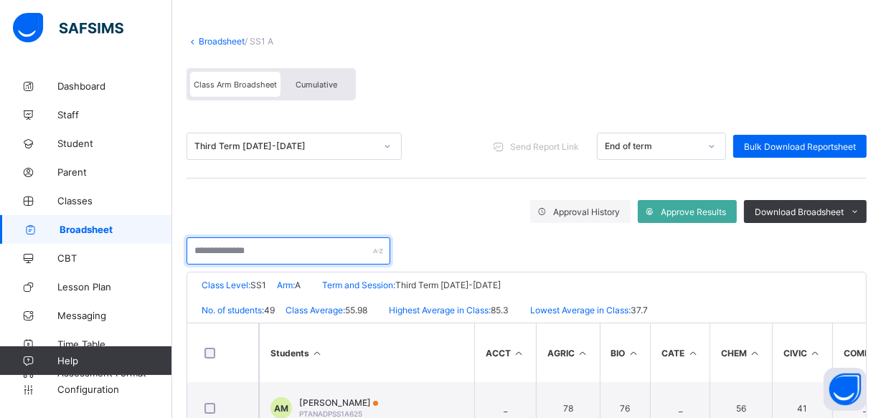
click at [196, 252] on input "text" at bounding box center [288, 250] width 204 height 27
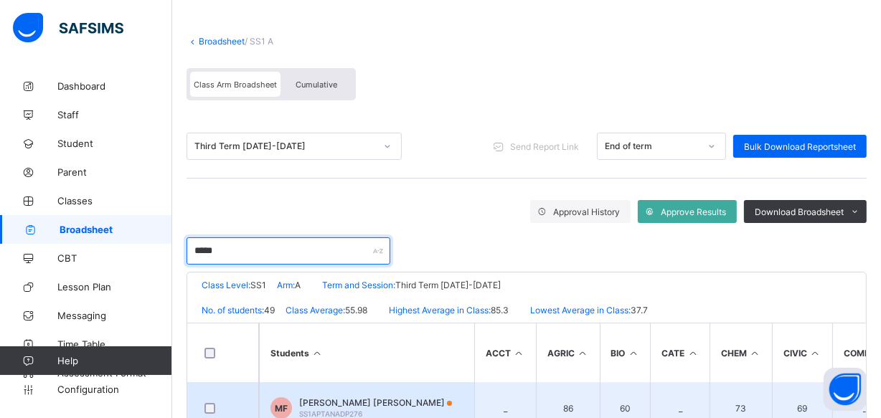
type input "*****"
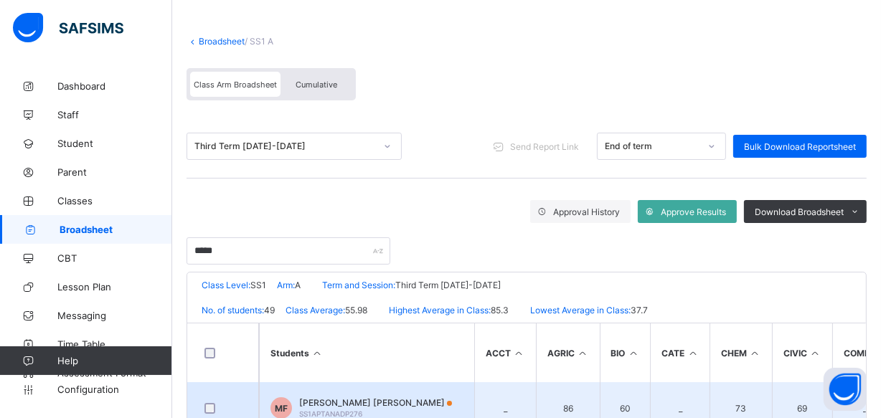
click at [371, 402] on span "MOHAMMED ABDULAZEEZ FADIL" at bounding box center [375, 402] width 153 height 11
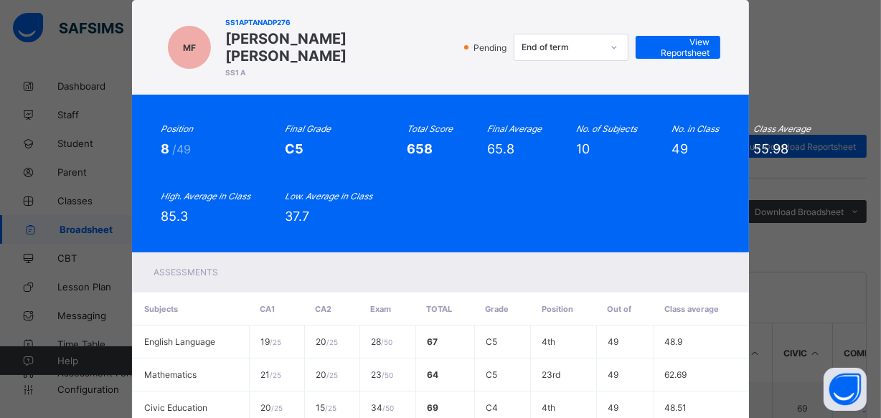
scroll to position [30, 0]
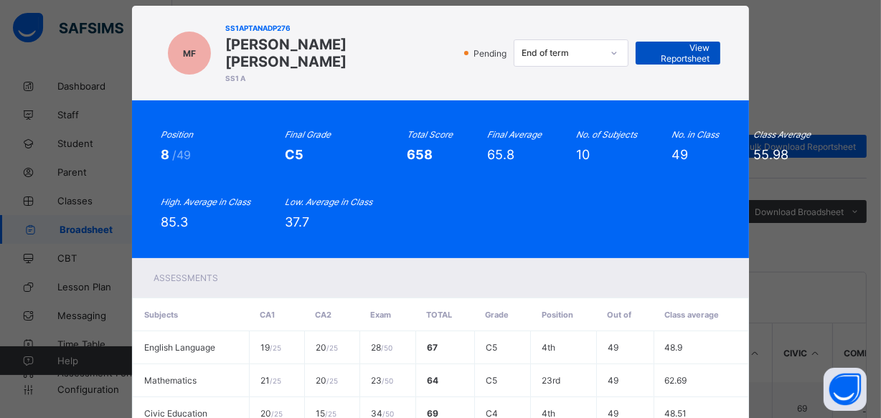
click at [664, 47] on span "View Reportsheet" at bounding box center [677, 53] width 63 height 22
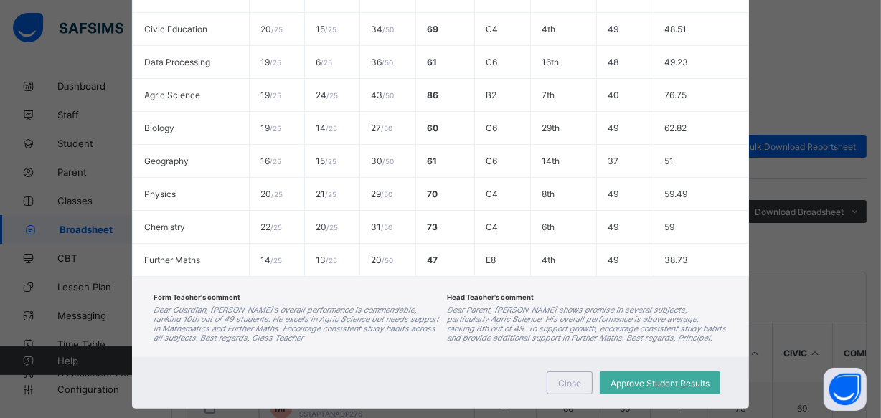
scroll to position [422, 0]
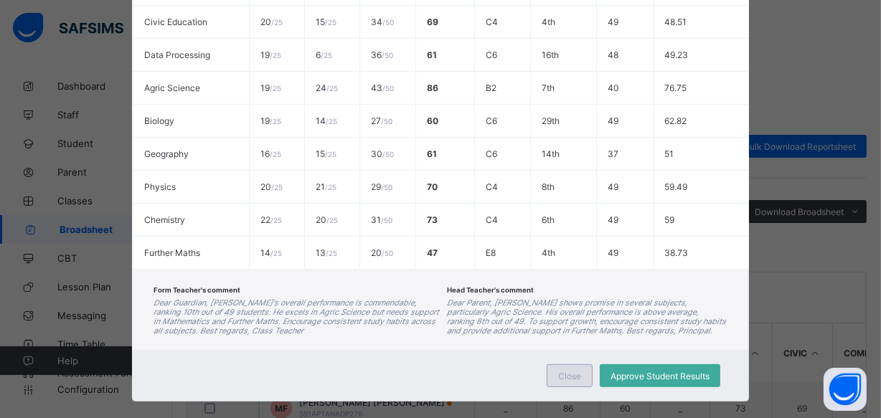
click at [577, 371] on span "Close" at bounding box center [569, 376] width 23 height 11
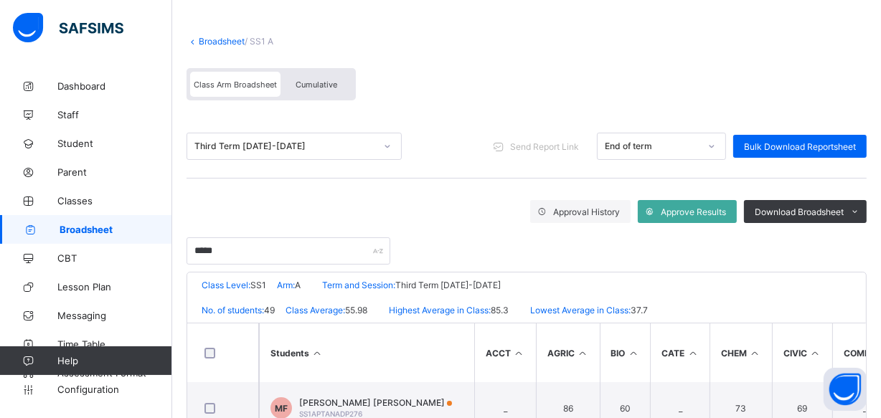
click at [313, 84] on span "Cumulative" at bounding box center [316, 85] width 42 height 10
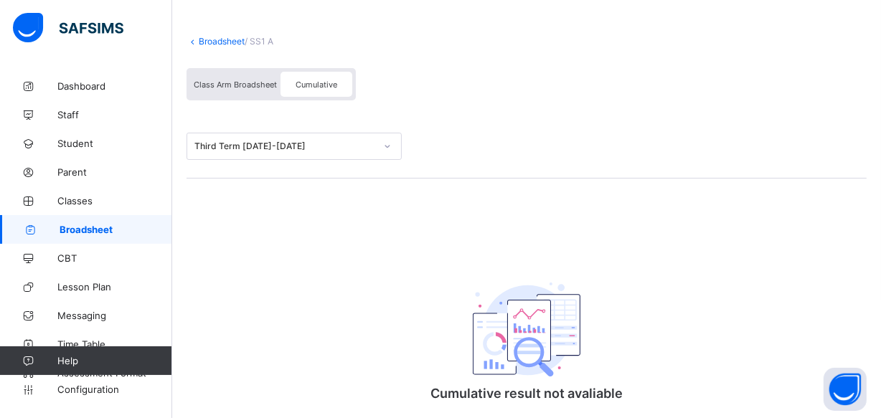
click at [315, 80] on span "Cumulative" at bounding box center [316, 85] width 42 height 10
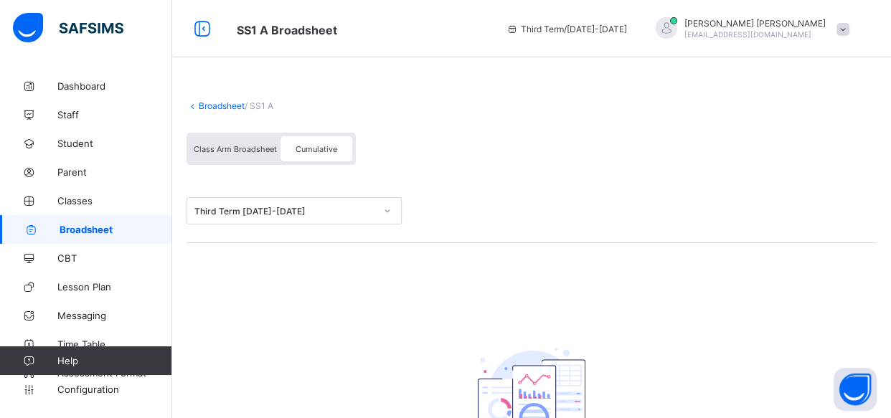
click at [385, 303] on div "Broadsheet / SS1 A Class Arm Broadsheet Cumulative Third Term 2024-2025 Cumulat…" at bounding box center [531, 314] width 719 height 485
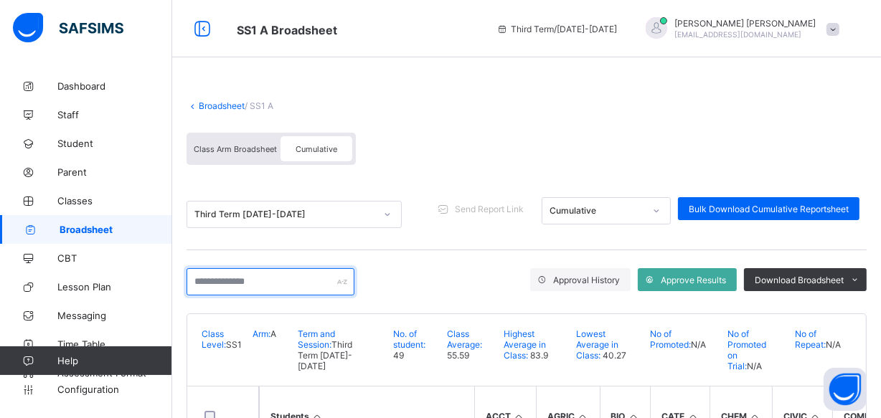
click at [199, 278] on input "text" at bounding box center [270, 281] width 168 height 27
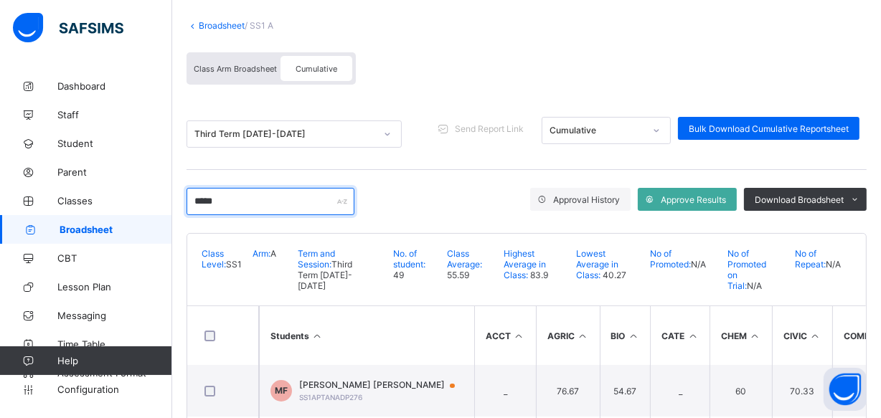
scroll to position [130, 0]
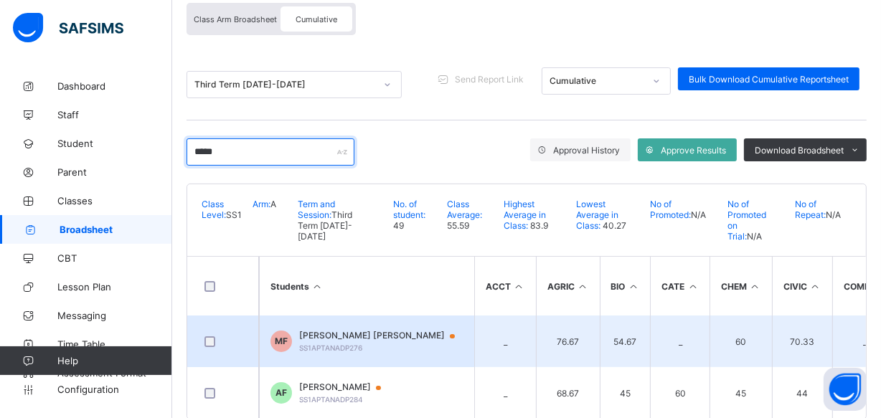
type input "*****"
click at [387, 330] on span "MOHAMMED ABDULAZEEZ FADIL" at bounding box center [383, 335] width 169 height 11
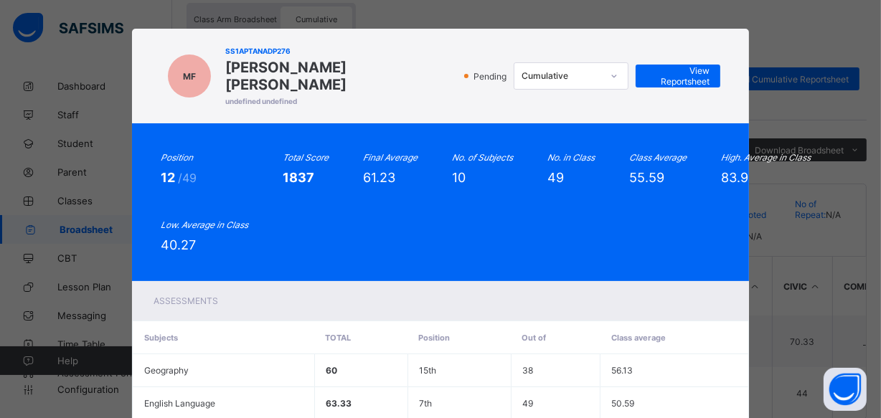
scroll to position [0, 0]
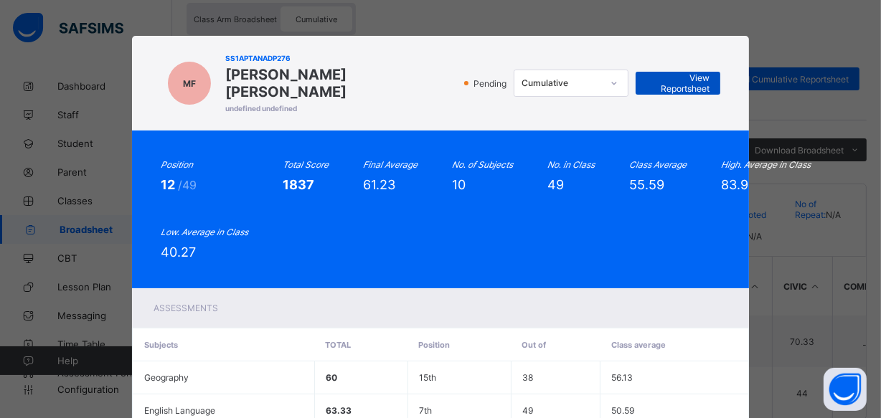
click at [676, 78] on span "View Reportsheet" at bounding box center [677, 83] width 63 height 22
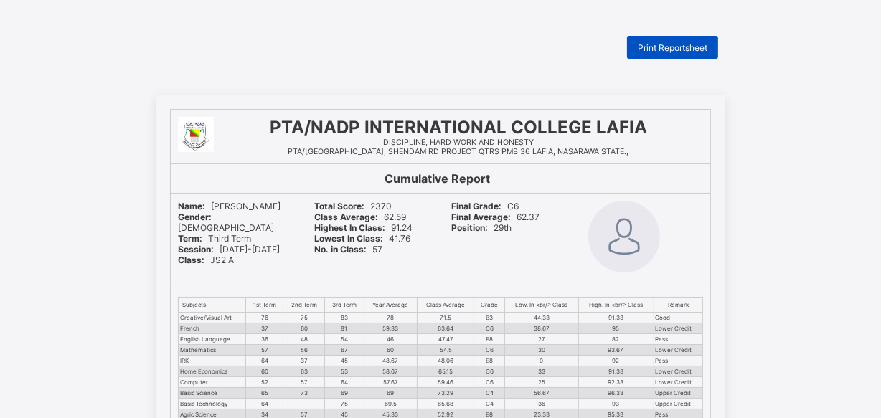
click at [683, 47] on span "Print Reportsheet" at bounding box center [672, 47] width 70 height 11
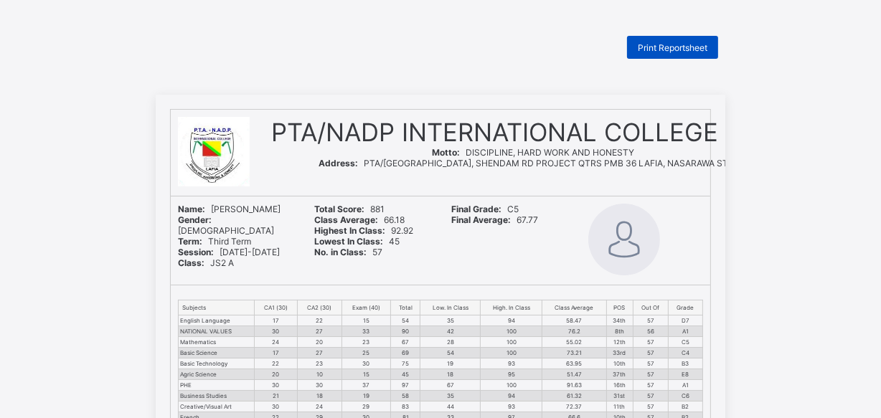
click at [678, 47] on span "Print Reportsheet" at bounding box center [672, 47] width 70 height 11
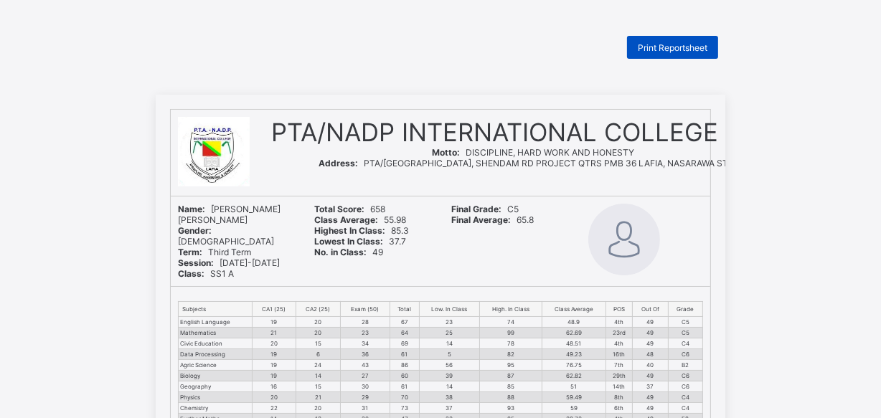
click at [664, 45] on span "Print Reportsheet" at bounding box center [672, 47] width 70 height 11
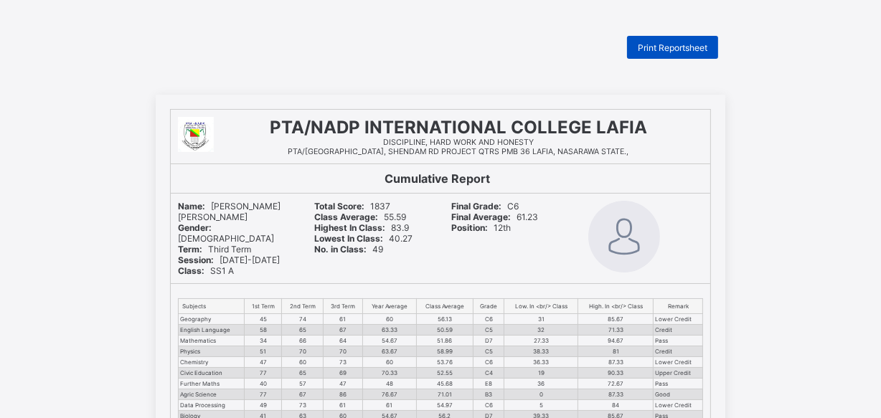
click at [681, 45] on span "Print Reportsheet" at bounding box center [672, 47] width 70 height 11
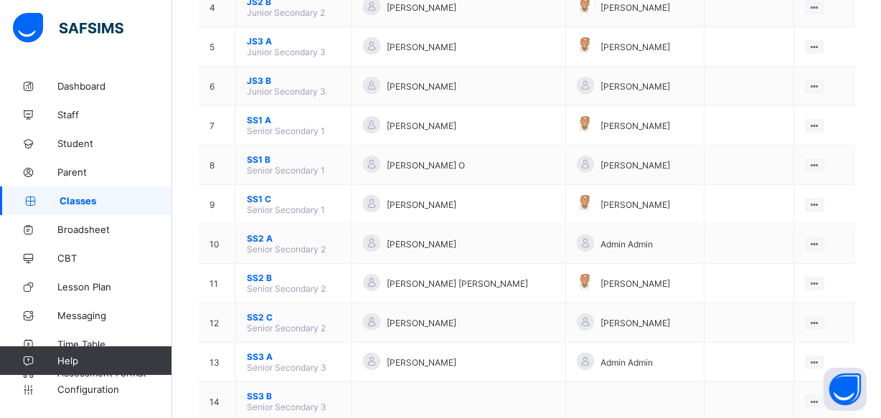
scroll to position [326, 0]
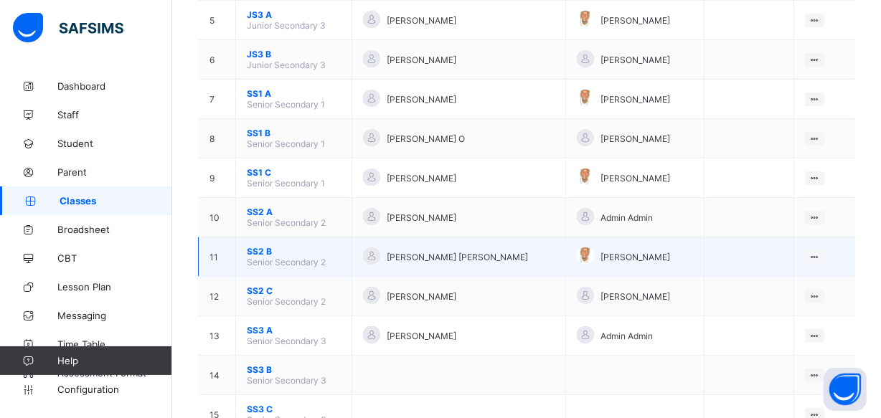
click at [260, 246] on span "SS2 B" at bounding box center [294, 251] width 94 height 11
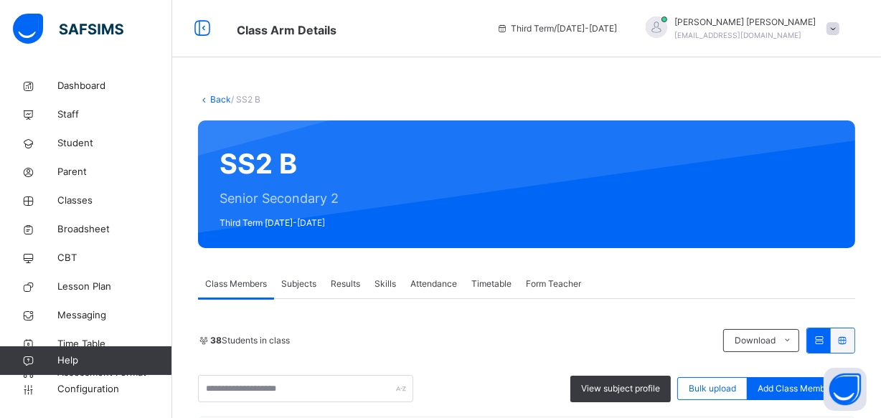
click at [346, 280] on span "Results" at bounding box center [345, 284] width 29 height 13
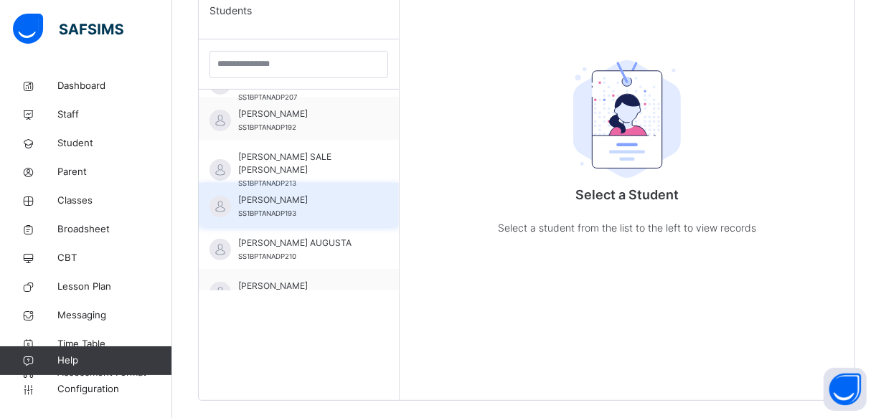
scroll to position [547, 0]
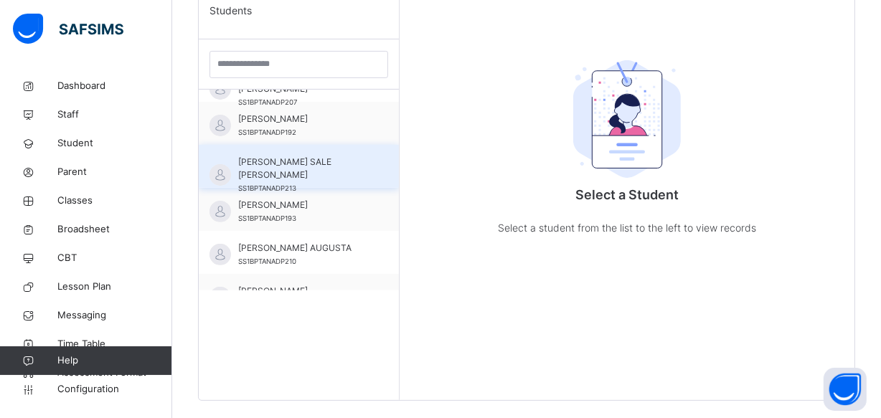
click at [310, 168] on div "BRENDA SALE ABRAHAM SS1BPTANADP213" at bounding box center [302, 175] width 128 height 39
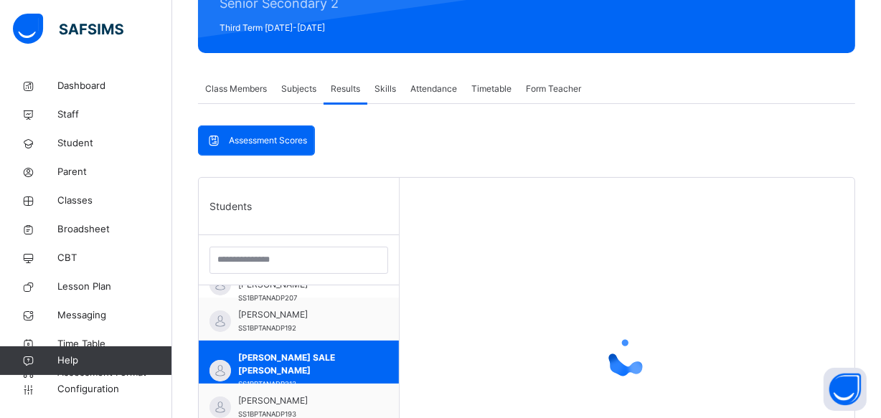
scroll to position [0, 0]
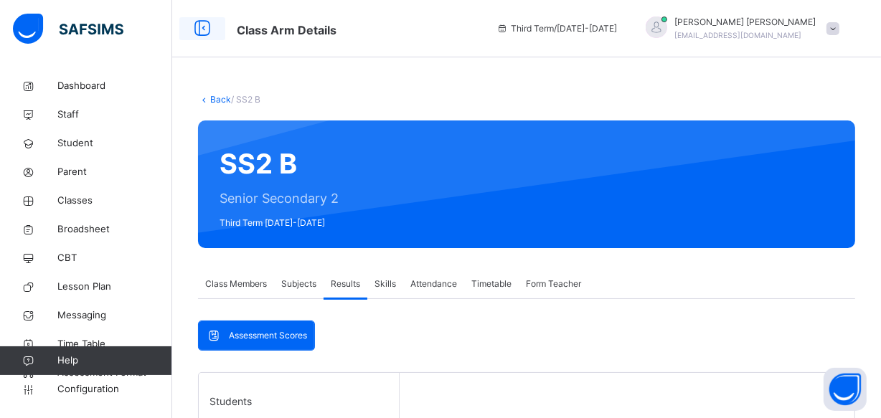
click at [203, 25] on icon at bounding box center [202, 29] width 24 height 26
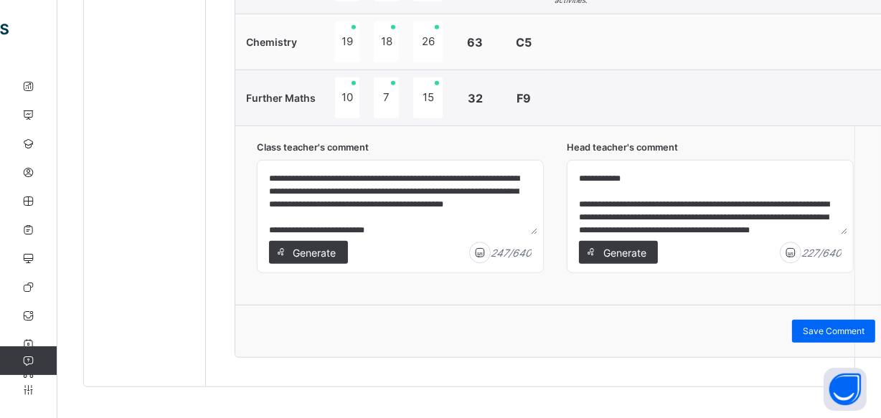
click at [824, 196] on textarea "**********" at bounding box center [710, 200] width 274 height 68
type textarea "**********"
click at [813, 325] on span "Save Comment" at bounding box center [833, 331] width 62 height 13
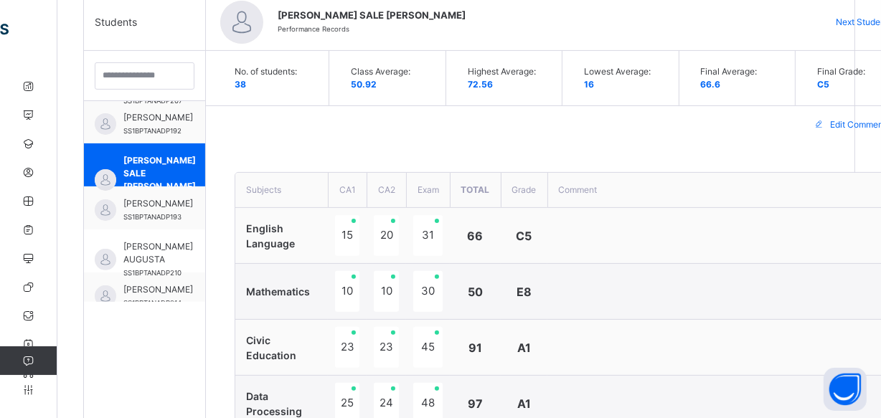
scroll to position [314, 0]
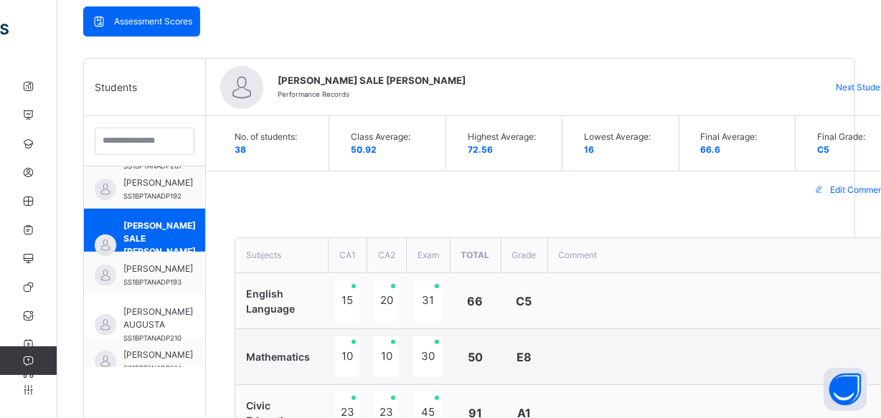
click at [848, 86] on span "Next Student" at bounding box center [861, 87] width 52 height 13
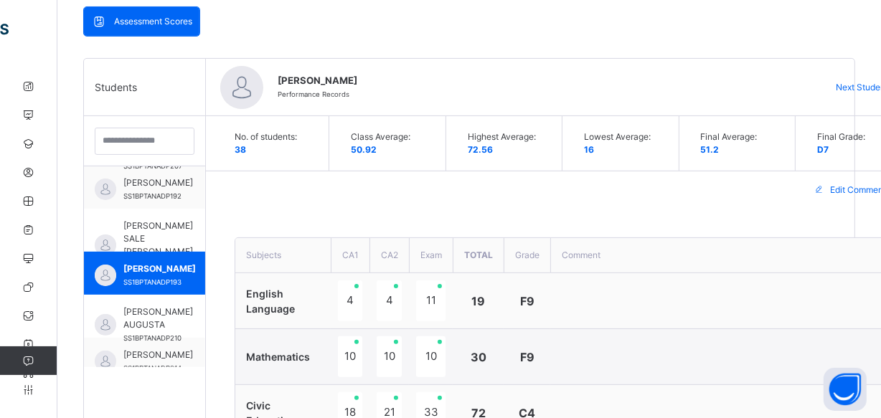
click at [848, 87] on span "Next Student" at bounding box center [861, 87] width 52 height 13
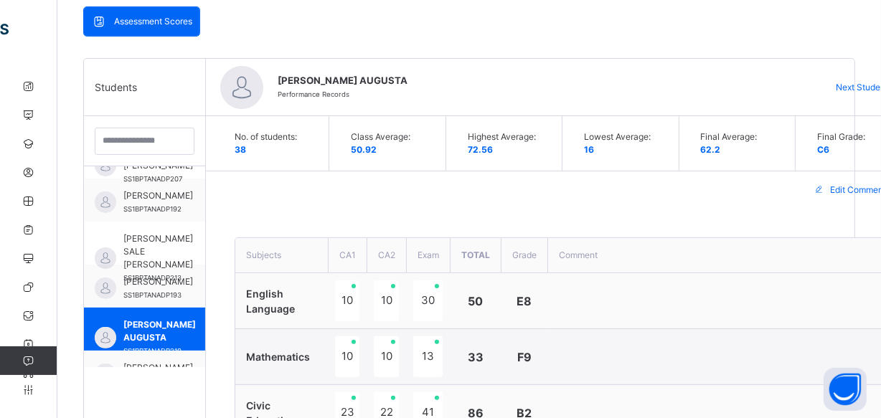
scroll to position [560, 0]
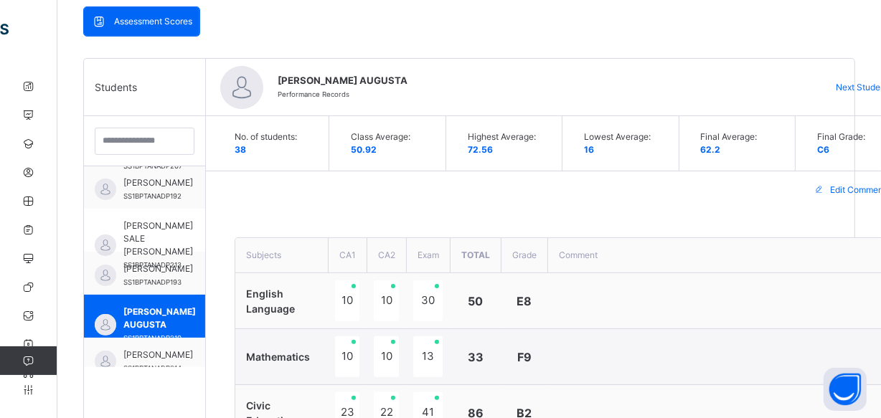
click at [850, 86] on span "Next Student" at bounding box center [861, 87] width 52 height 13
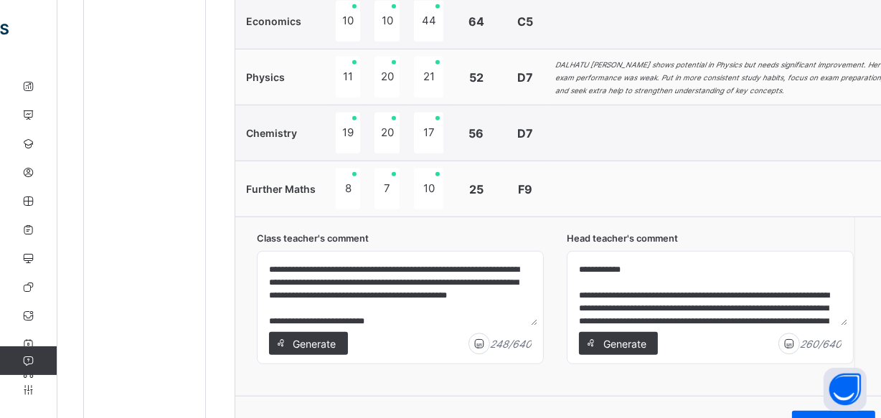
scroll to position [975, 0]
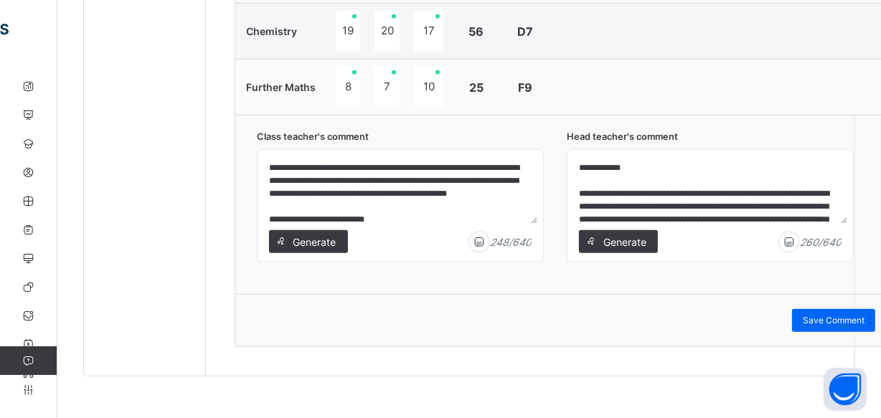
click at [618, 207] on textarea "**********" at bounding box center [710, 190] width 274 height 68
type textarea "**********"
click at [810, 311] on div "Save Comment" at bounding box center [833, 320] width 83 height 23
click at [817, 316] on span "Save Comment" at bounding box center [833, 320] width 62 height 13
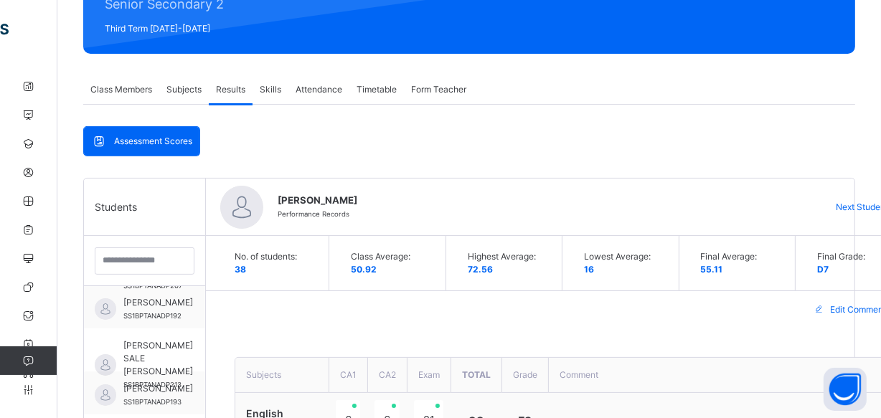
scroll to position [194, 0]
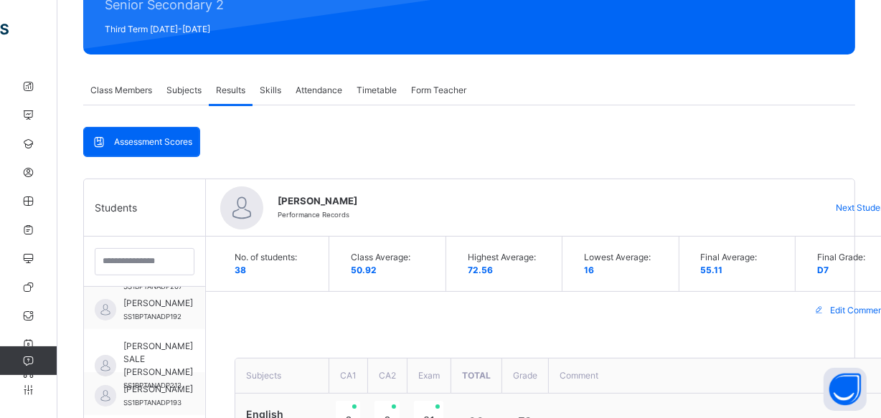
click at [850, 203] on span "Next Student" at bounding box center [861, 207] width 52 height 13
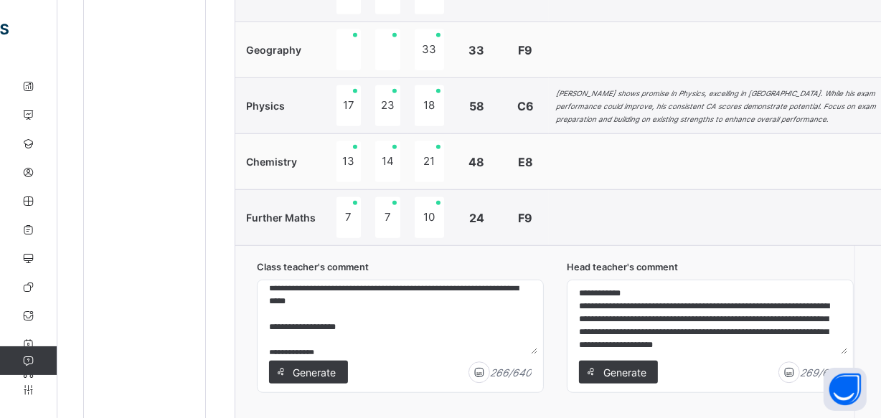
scroll to position [0, 0]
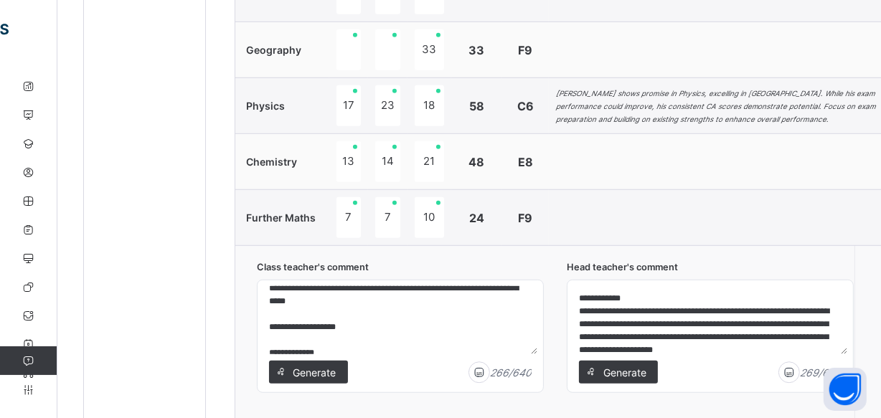
click at [700, 310] on textarea "**********" at bounding box center [710, 320] width 274 height 68
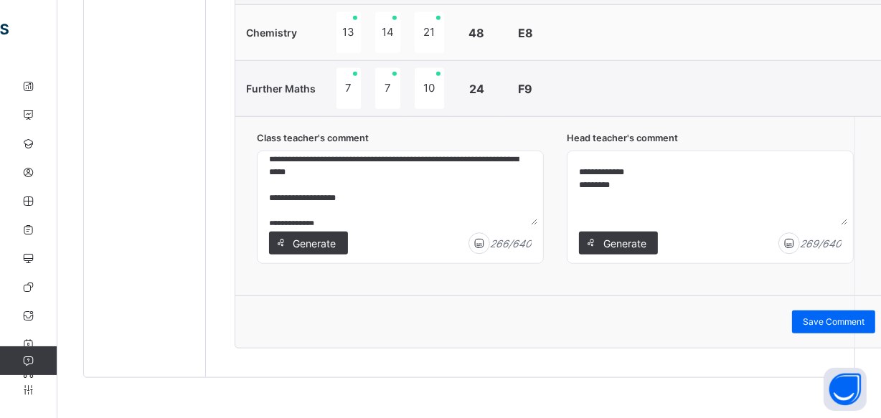
scroll to position [1031, 0]
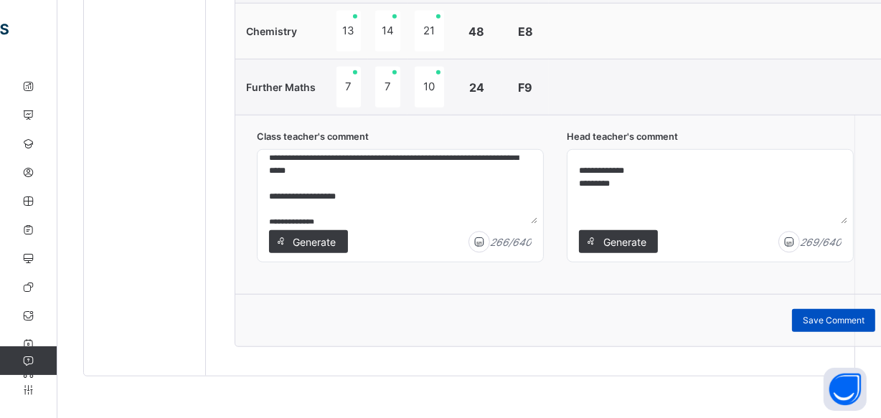
click at [818, 315] on span "Save Comment" at bounding box center [833, 320] width 62 height 13
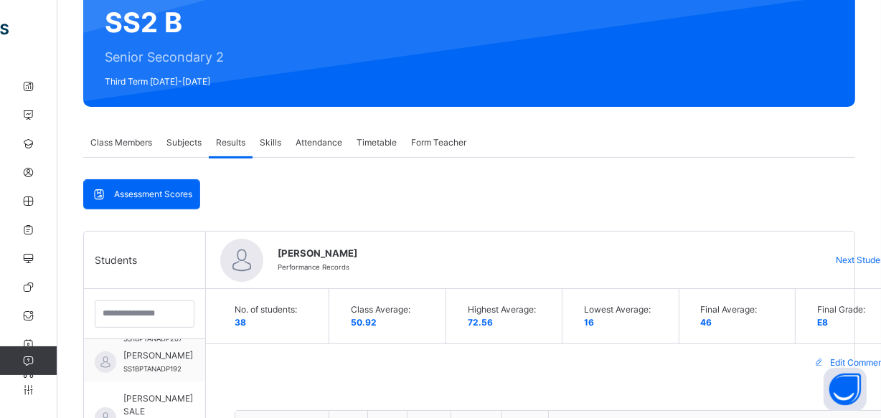
scroll to position [184, 0]
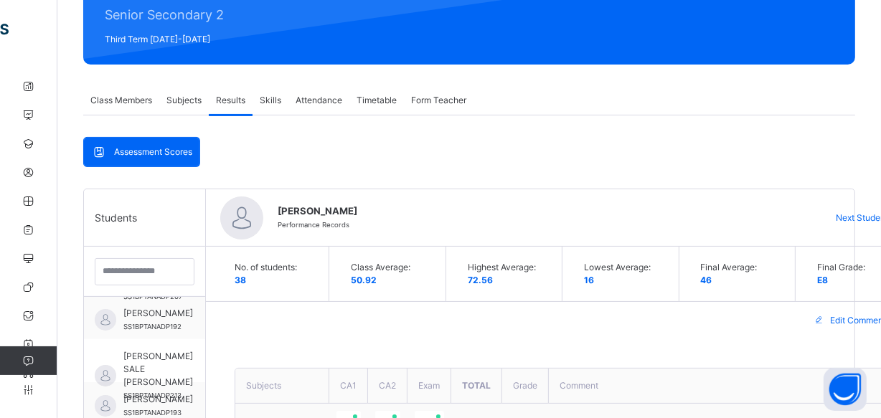
click at [840, 218] on span "Next Student" at bounding box center [861, 218] width 52 height 13
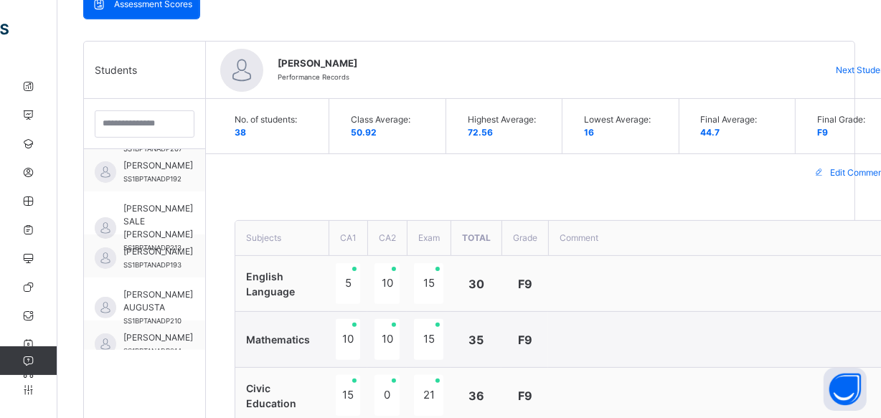
scroll to position [314, 0]
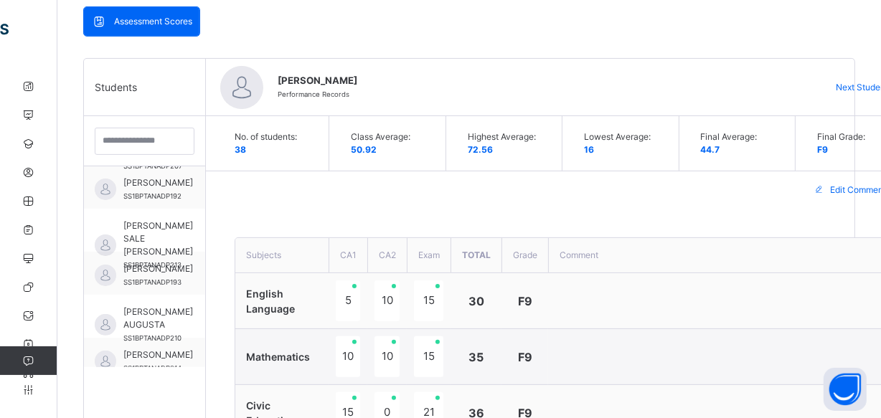
click at [839, 95] on div "Next Student" at bounding box center [867, 87] width 87 height 23
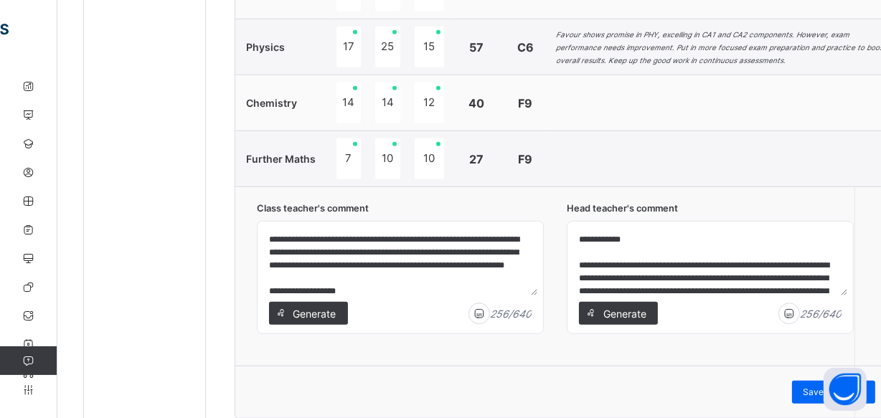
scroll to position [966, 0]
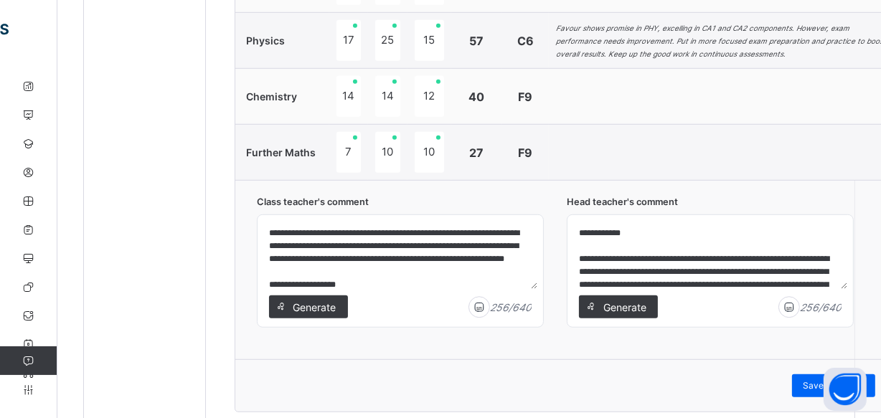
click at [632, 272] on textarea "**********" at bounding box center [710, 255] width 274 height 68
type textarea "**********"
click at [807, 385] on span "Save Comment" at bounding box center [833, 385] width 62 height 13
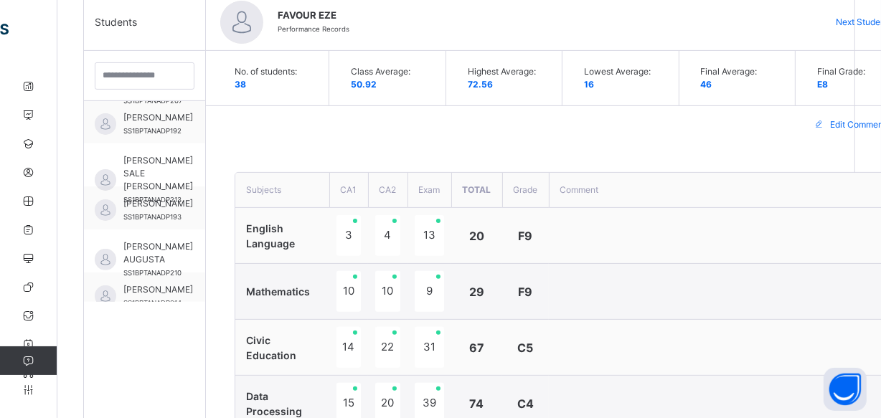
scroll to position [314, 0]
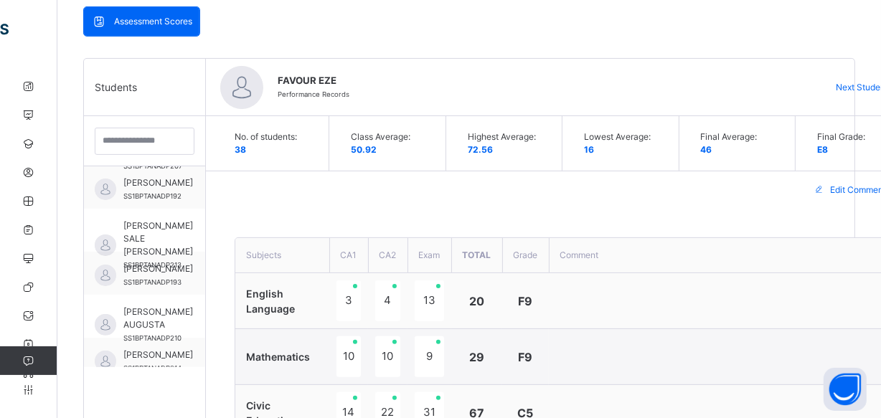
click at [847, 79] on div "Next Student" at bounding box center [867, 87] width 87 height 23
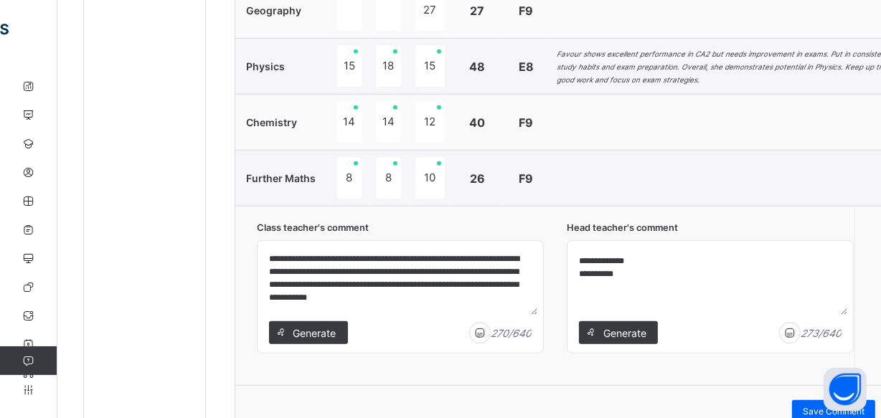
scroll to position [1031, 0]
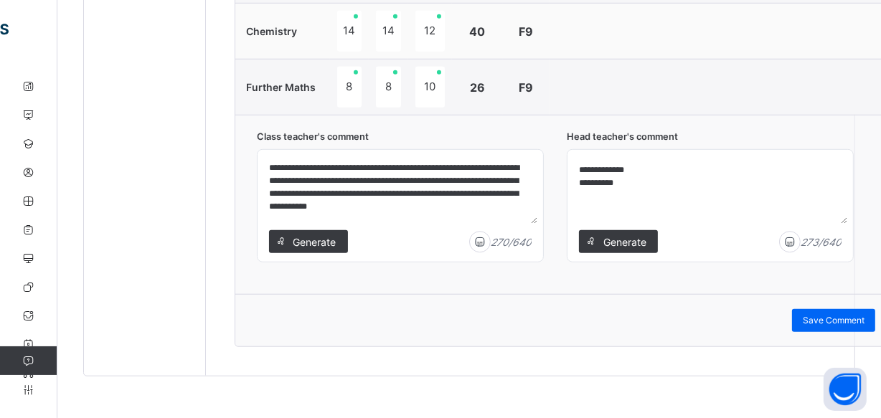
click at [677, 209] on textarea "**********" at bounding box center [710, 190] width 274 height 68
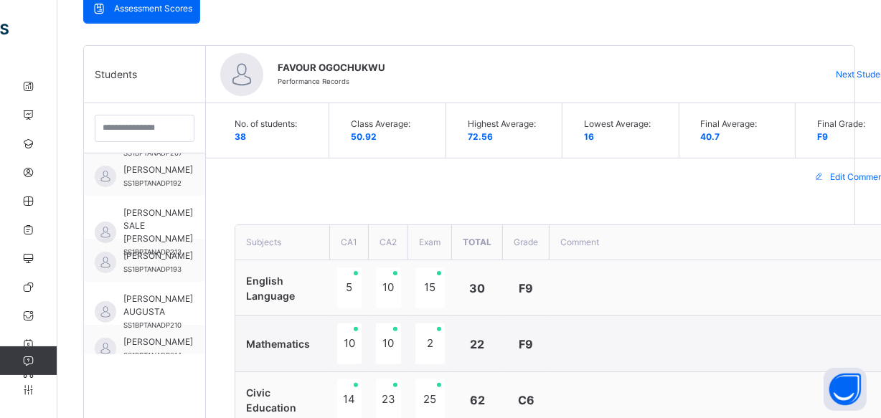
scroll to position [184, 0]
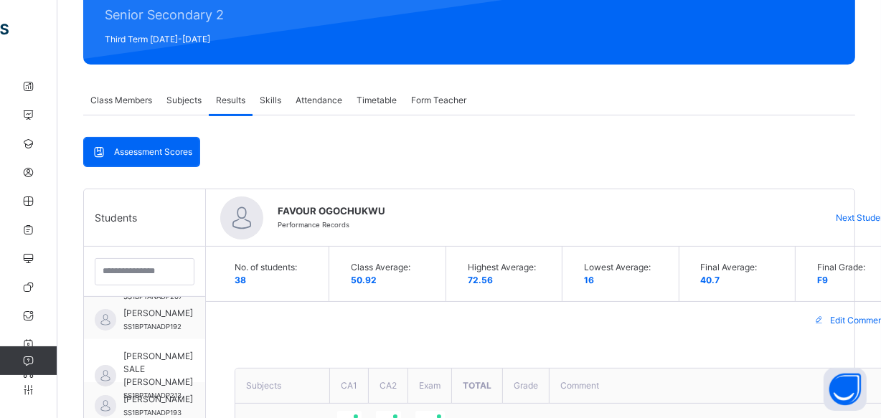
click at [845, 215] on span "Next Student" at bounding box center [861, 218] width 52 height 13
click at [848, 217] on span "Next Student" at bounding box center [861, 218] width 52 height 13
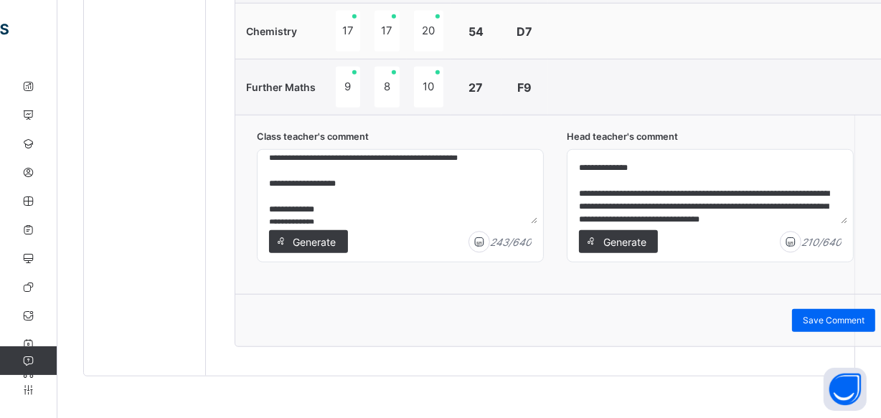
scroll to position [22, 0]
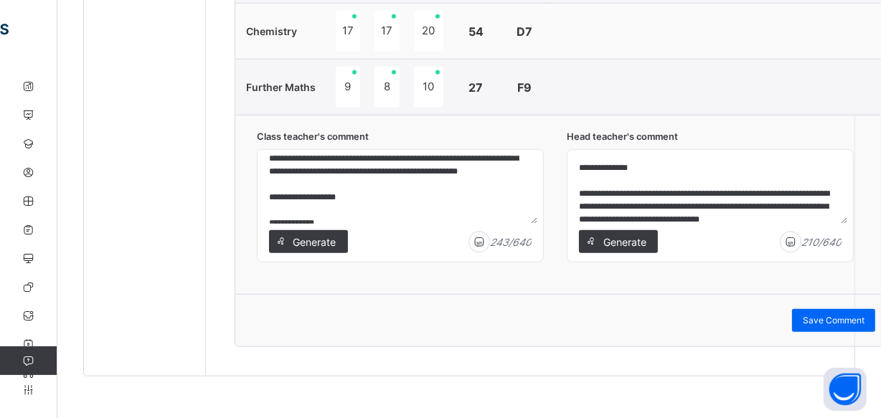
click at [308, 208] on textarea "**********" at bounding box center [400, 190] width 274 height 68
type textarea "**********"
click at [830, 316] on span "Save Comment" at bounding box center [833, 320] width 62 height 13
click at [825, 315] on span "Save Comment" at bounding box center [833, 320] width 62 height 13
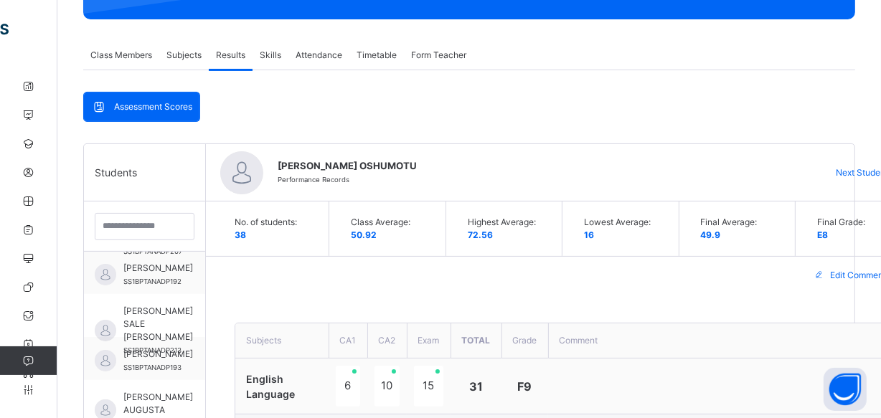
scroll to position [184, 0]
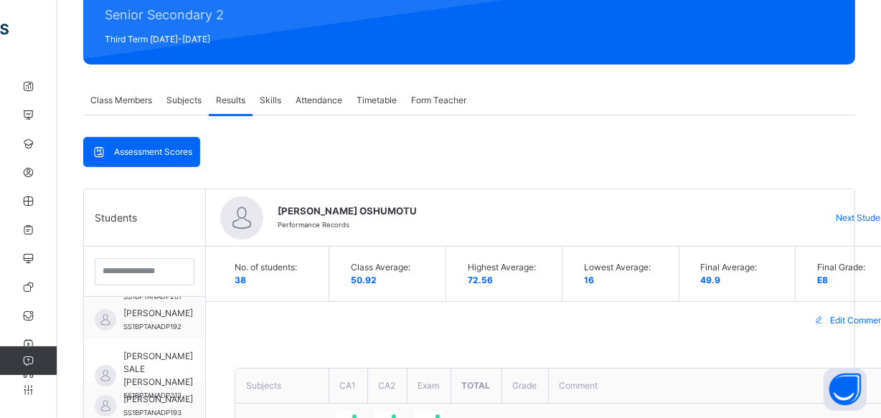
click at [856, 217] on span "Next Student" at bounding box center [861, 218] width 52 height 13
click at [856, 215] on span "Next Student" at bounding box center [861, 218] width 52 height 13
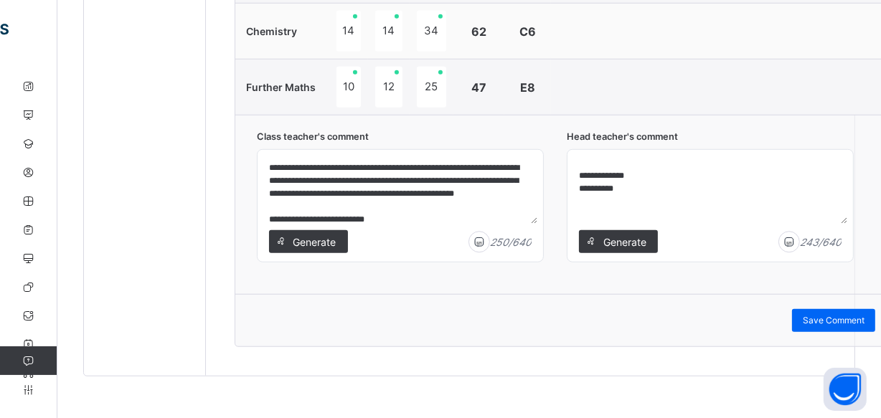
scroll to position [87, 0]
click at [844, 314] on span "Save Comment" at bounding box center [833, 320] width 62 height 13
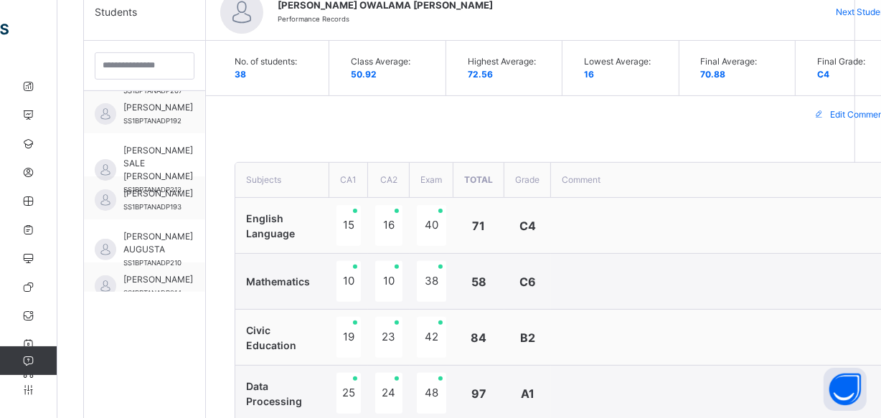
scroll to position [314, 0]
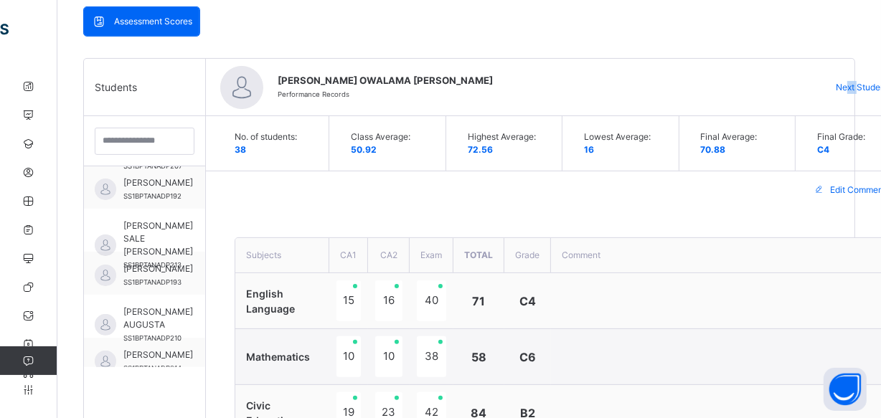
drag, startPoint x: 854, startPoint y: 82, endPoint x: 846, endPoint y: 82, distance: 7.9
click at [846, 82] on span "Next Student" at bounding box center [861, 87] width 52 height 13
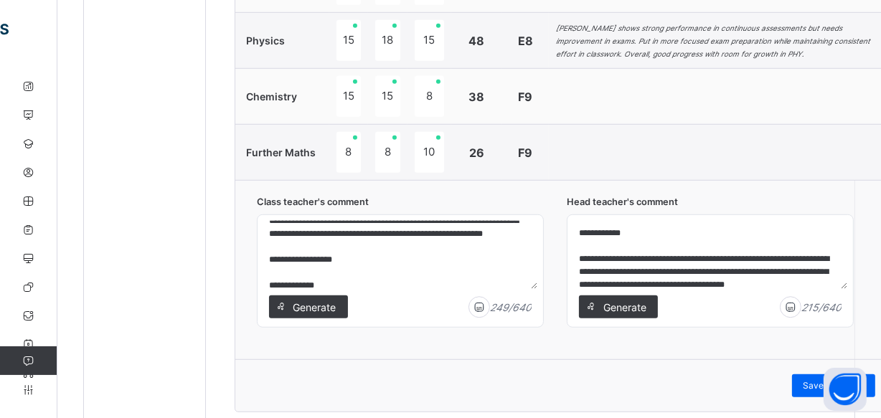
scroll to position [26, 0]
click at [805, 386] on span "Save Comment" at bounding box center [833, 385] width 62 height 13
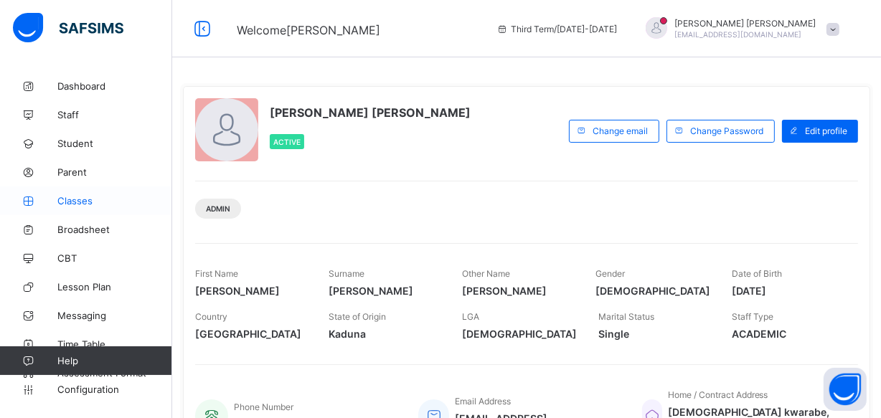
click at [81, 203] on span "Classes" at bounding box center [114, 200] width 115 height 11
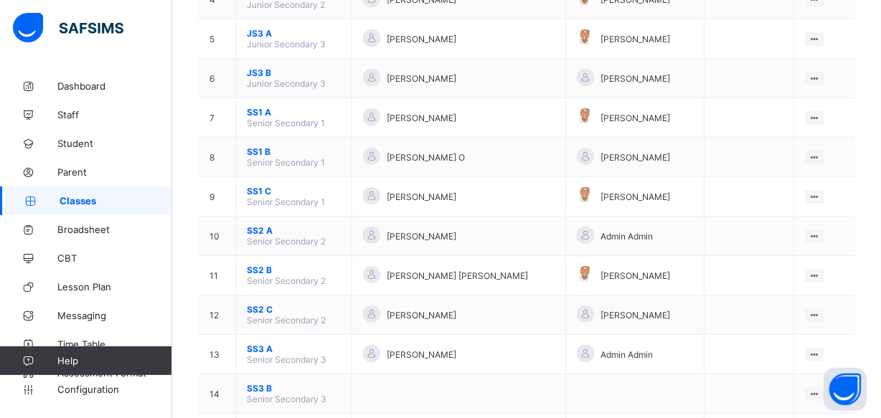
scroll to position [326, 0]
